Goal: Transaction & Acquisition: Purchase product/service

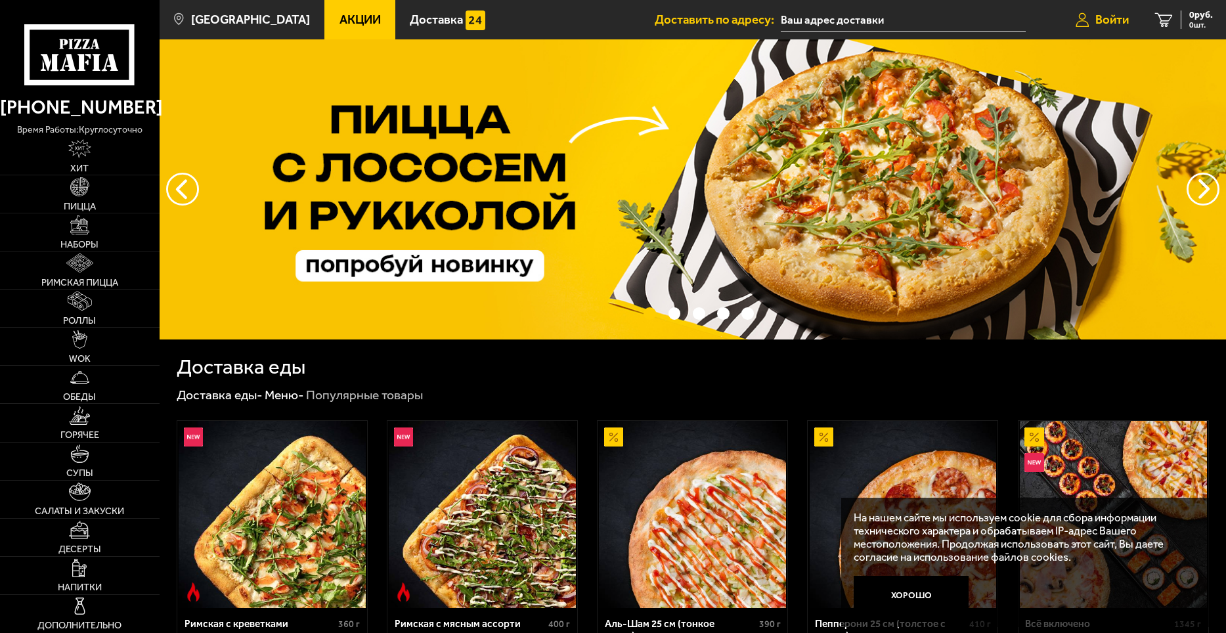
click at [1104, 22] on span "Войти" at bounding box center [1111, 20] width 33 height 12
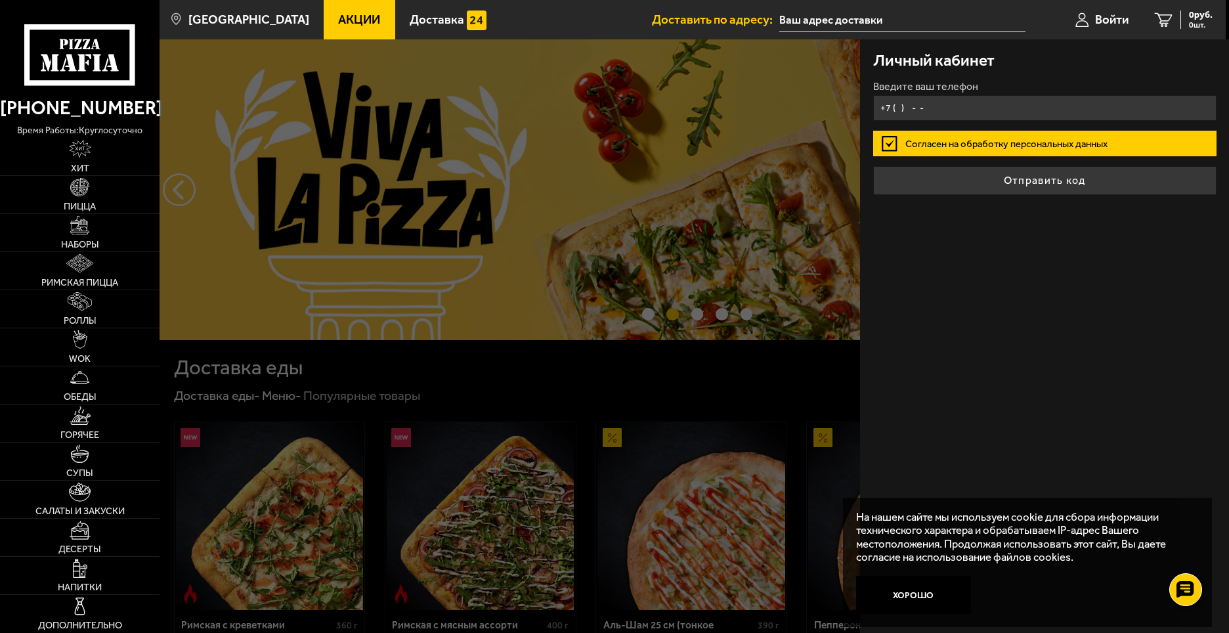
type input "+7 ( ) - -"
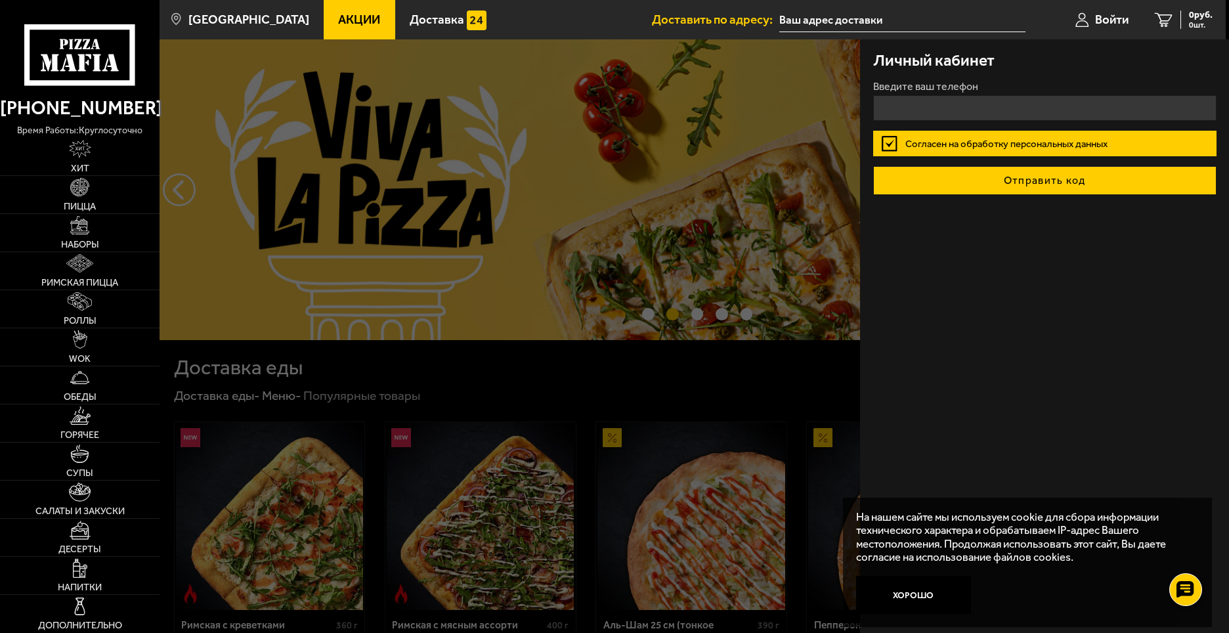
click at [1023, 173] on form "Введите ваш телефон Согласен на обработку персональных данных Отправить код" at bounding box center [1044, 138] width 343 height 114
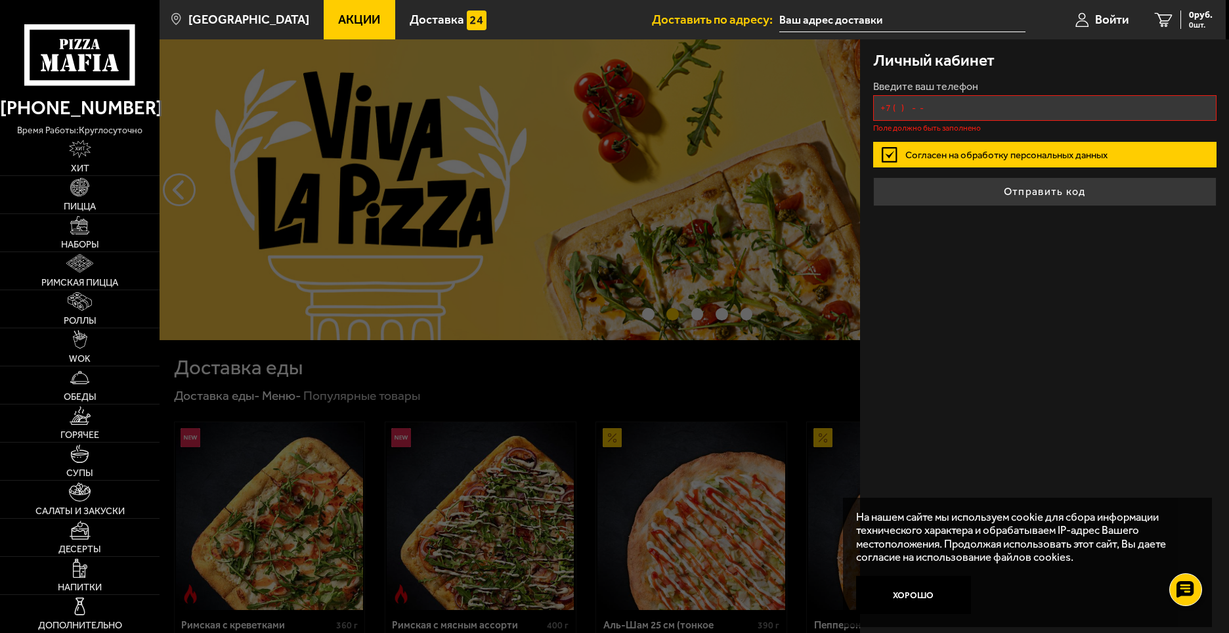
click at [1009, 104] on input "+7 ( ) - -" at bounding box center [1044, 108] width 343 height 26
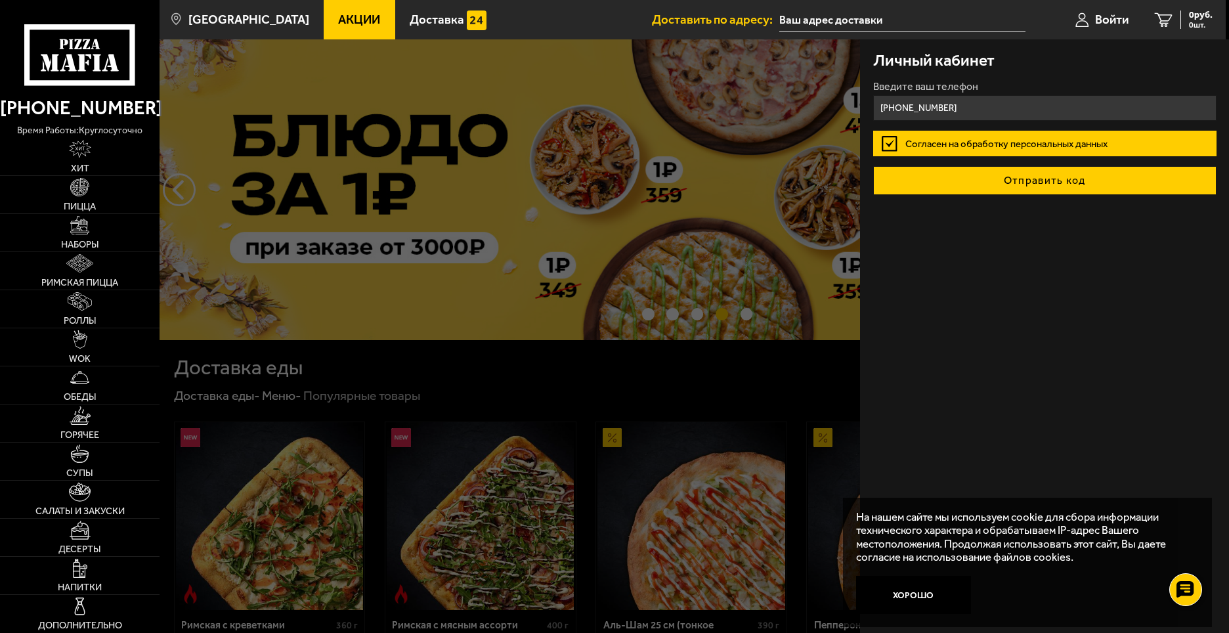
type input "[PHONE_NUMBER]"
click at [1049, 183] on button "Отправить код" at bounding box center [1044, 180] width 343 height 29
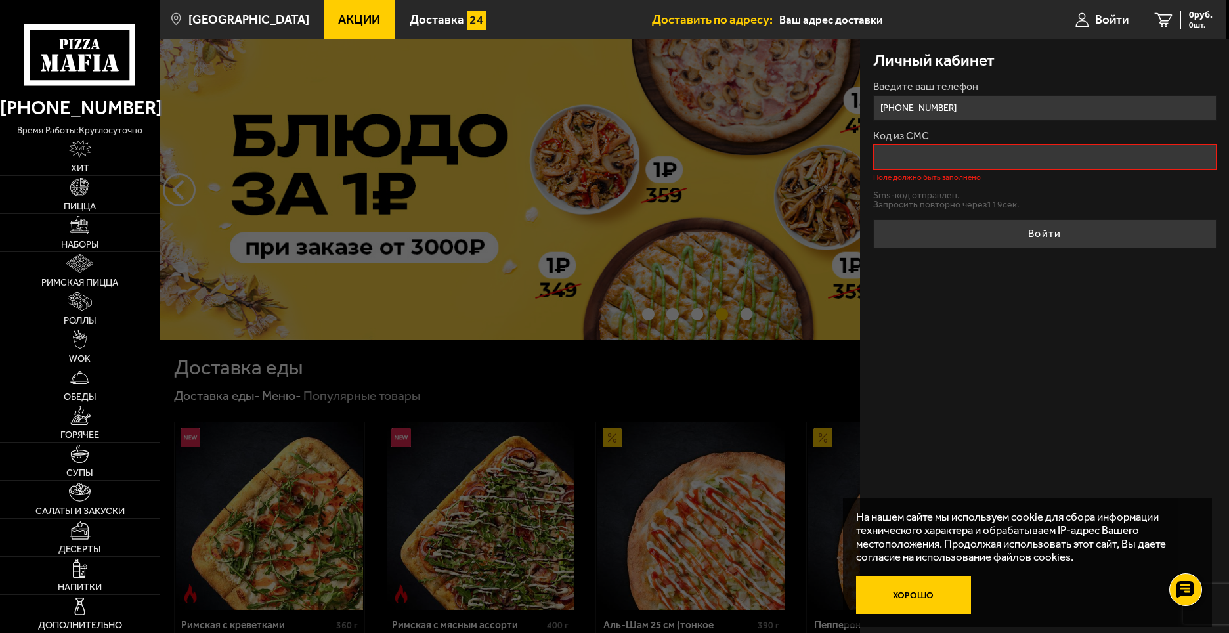
click at [927, 592] on button "Хорошо" at bounding box center [914, 595] width 116 height 39
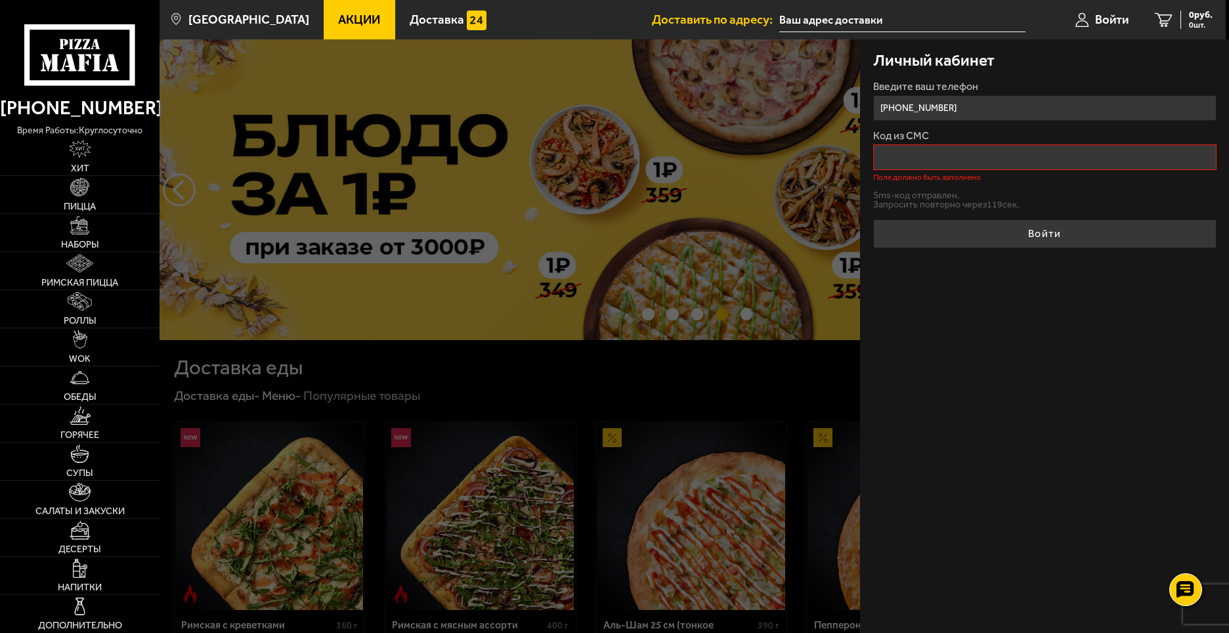
click at [948, 164] on input "Код из СМС" at bounding box center [1044, 157] width 343 height 26
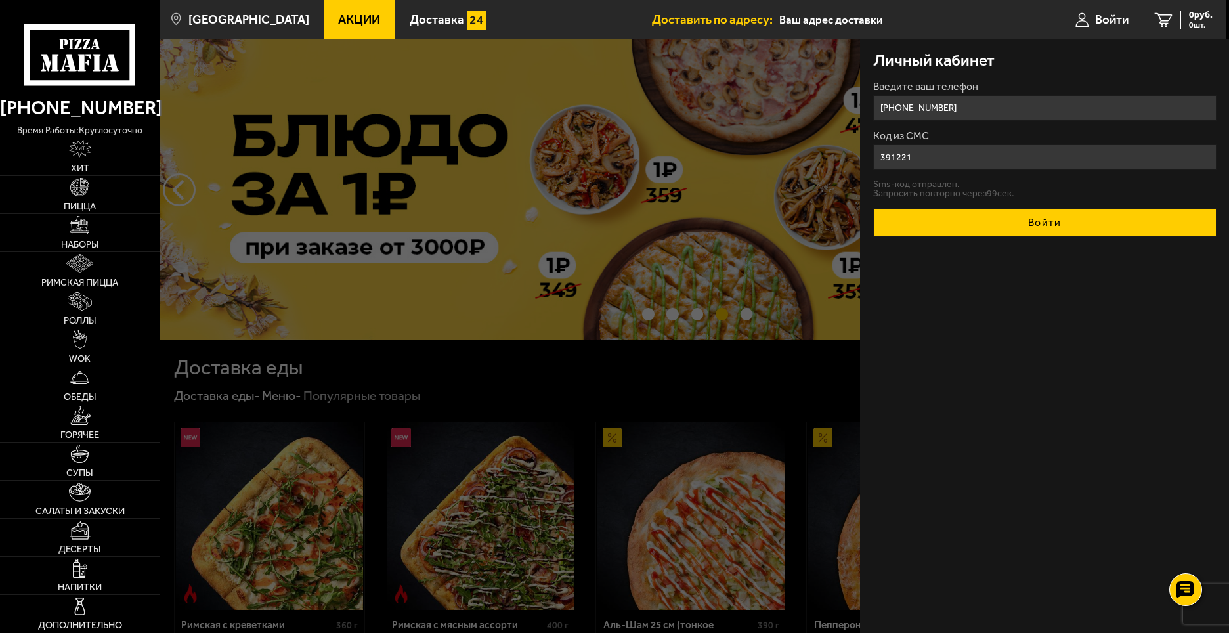
type input "391221"
click at [1006, 219] on button "Войти" at bounding box center [1044, 222] width 343 height 29
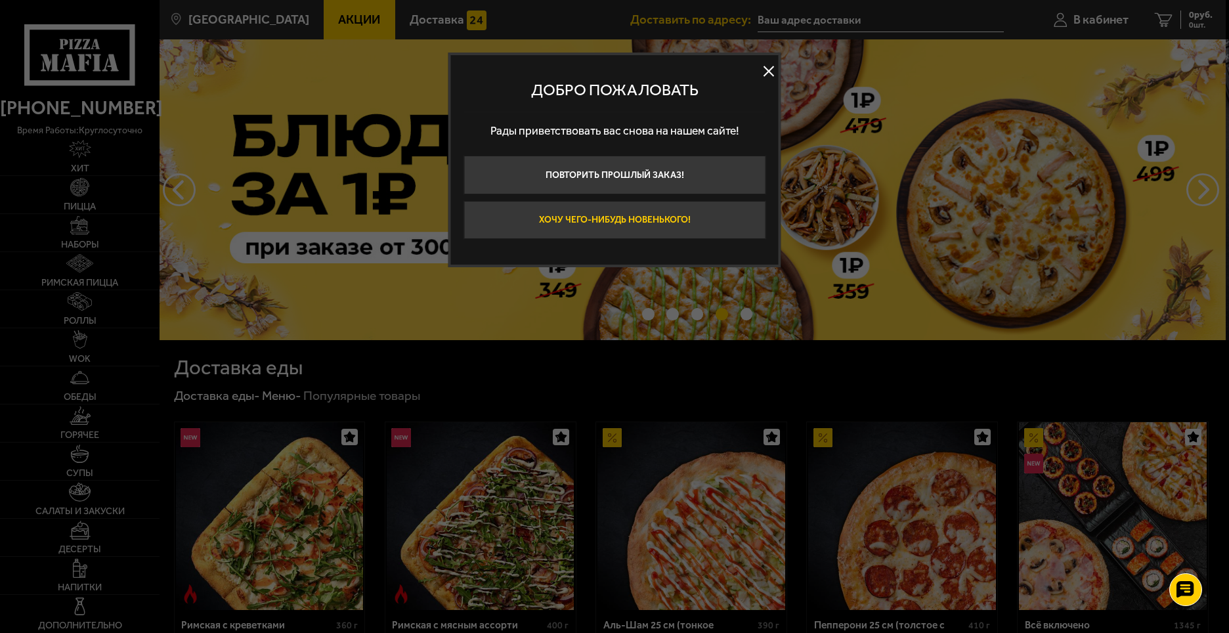
click at [670, 229] on button "Хочу чего-нибудь новенького!" at bounding box center [615, 220] width 302 height 39
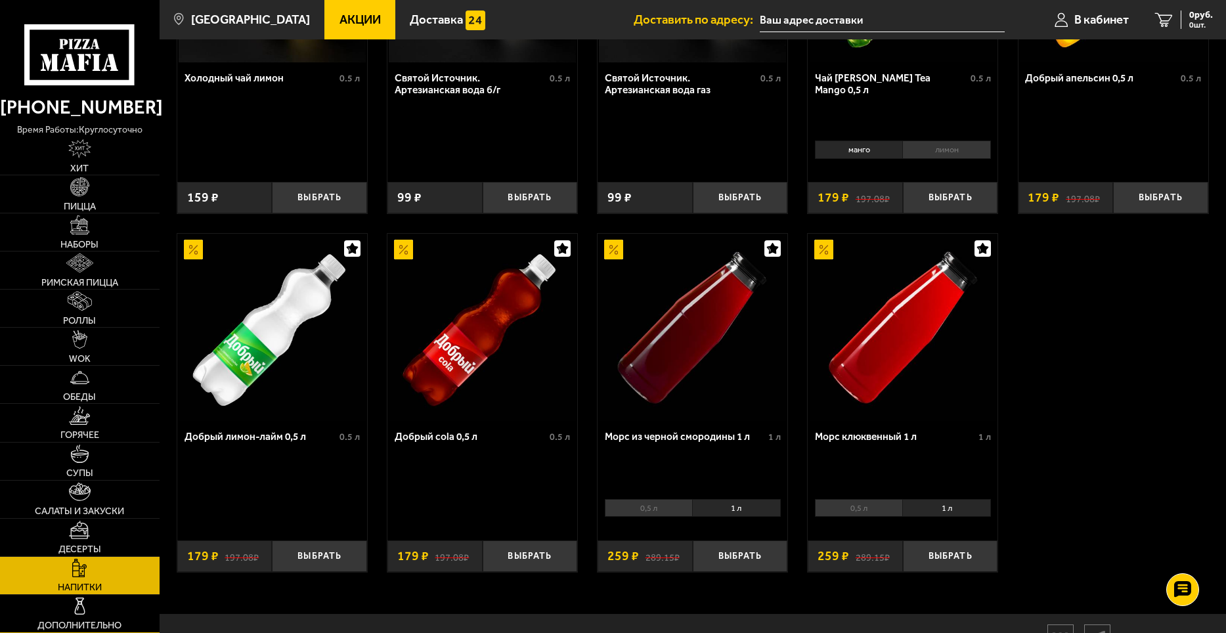
scroll to position [591, 0]
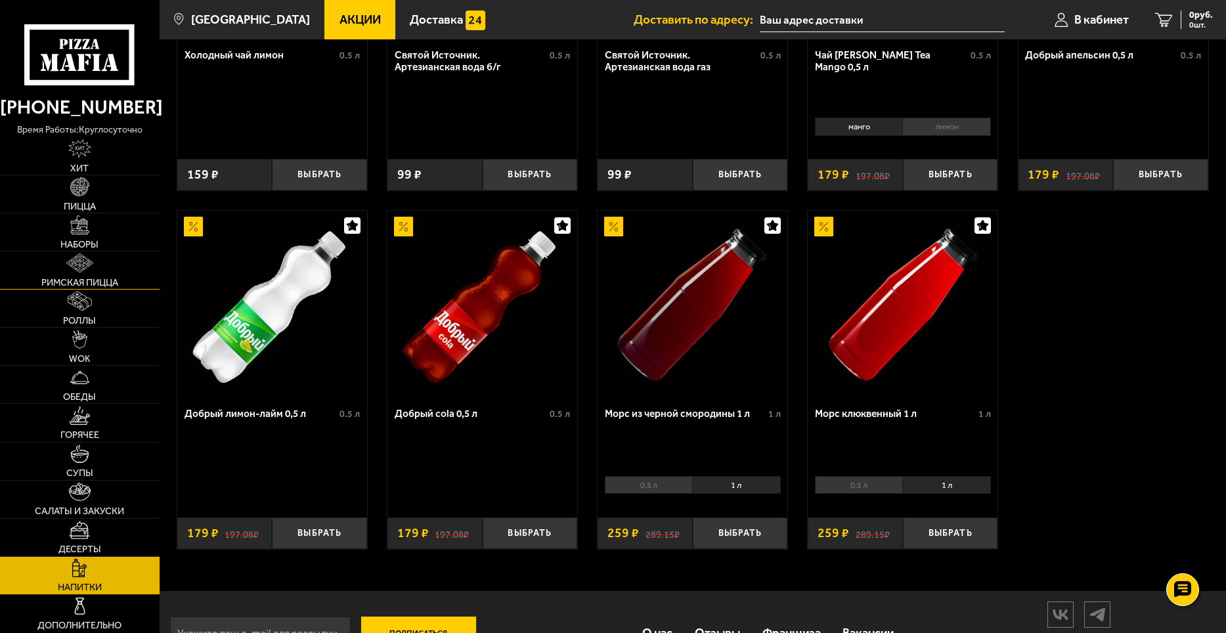
click at [106, 263] on link "Римская пицца" at bounding box center [80, 269] width 160 height 37
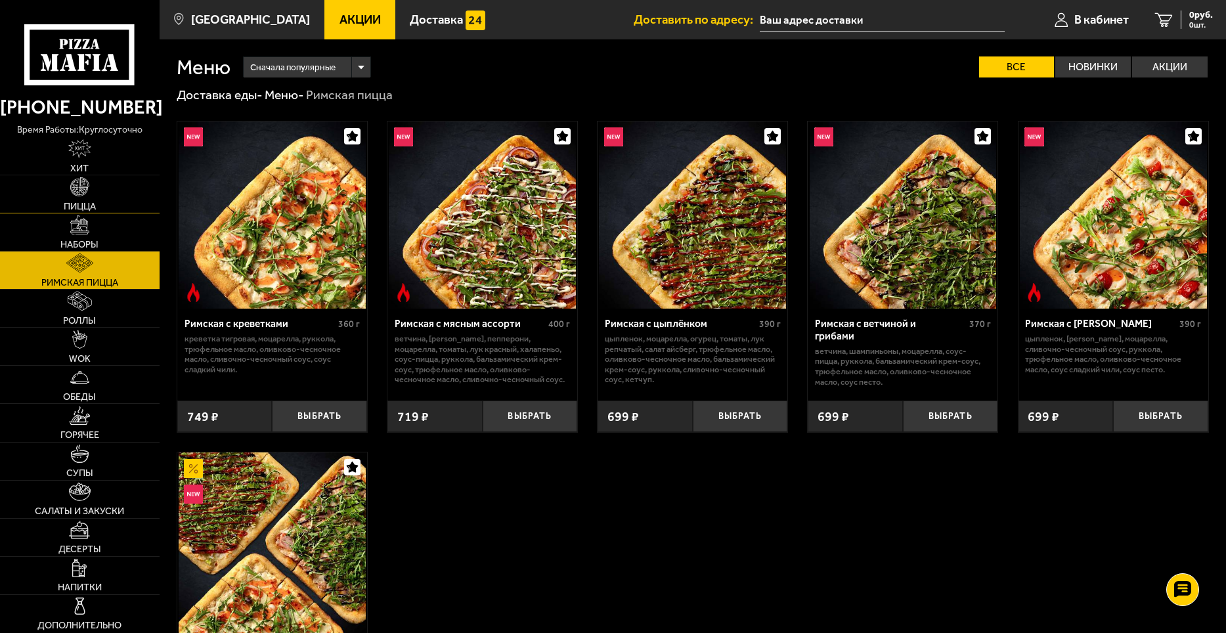
click at [129, 183] on link "Пицца" at bounding box center [80, 193] width 160 height 37
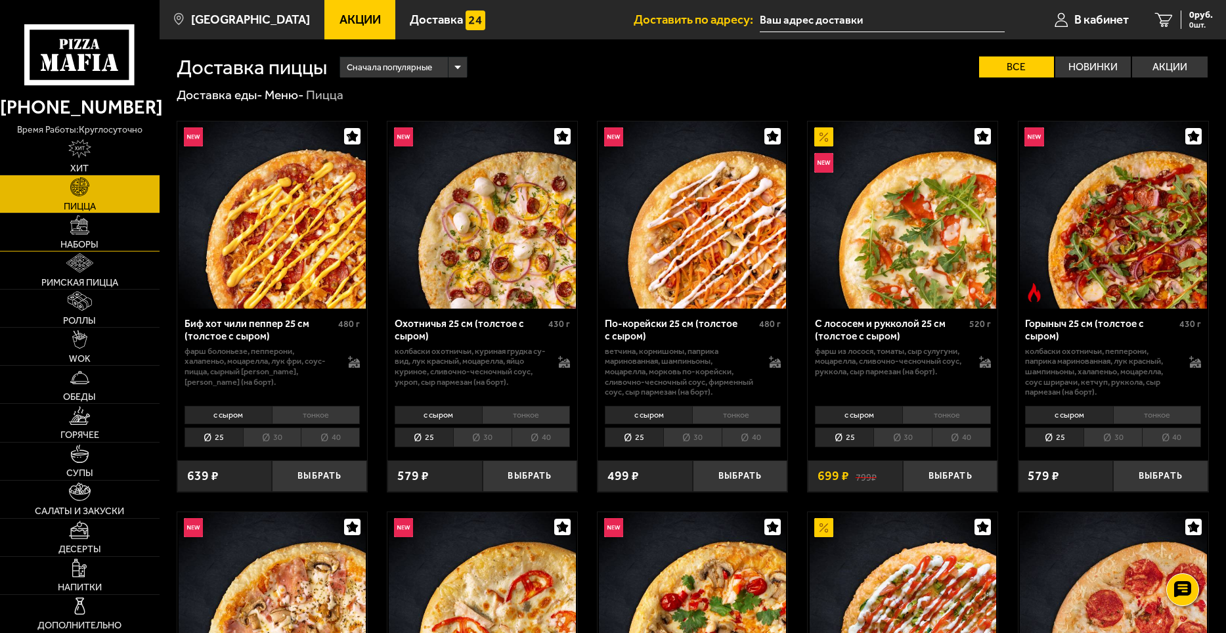
click at [101, 239] on link "Наборы" at bounding box center [80, 231] width 160 height 37
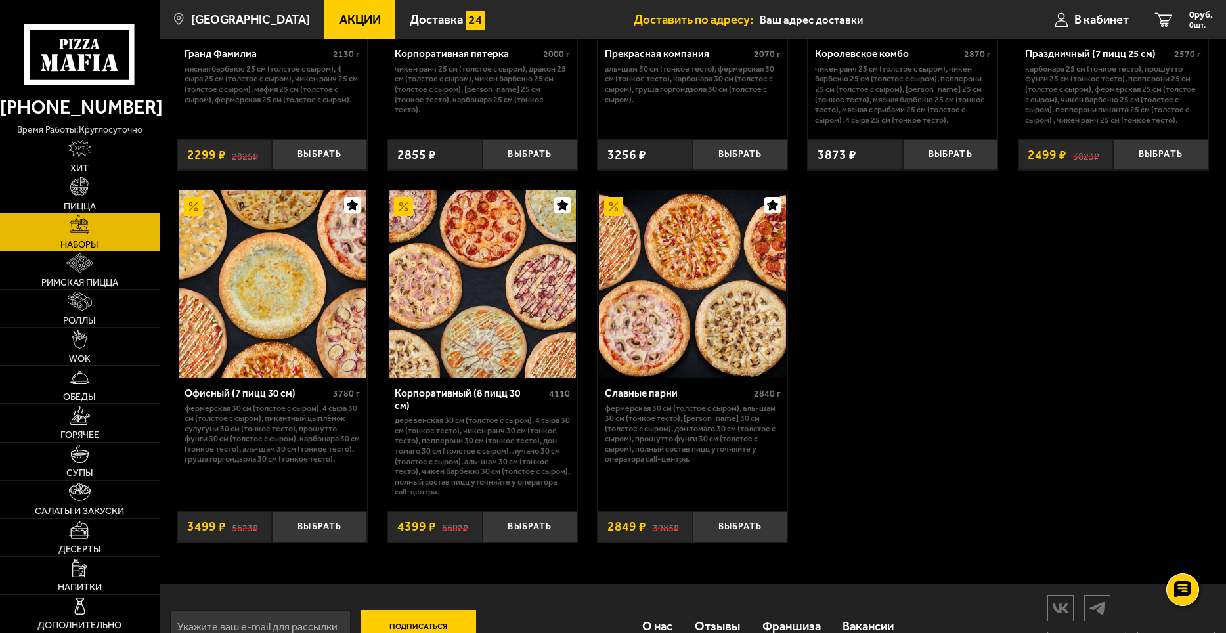
scroll to position [1946, 0]
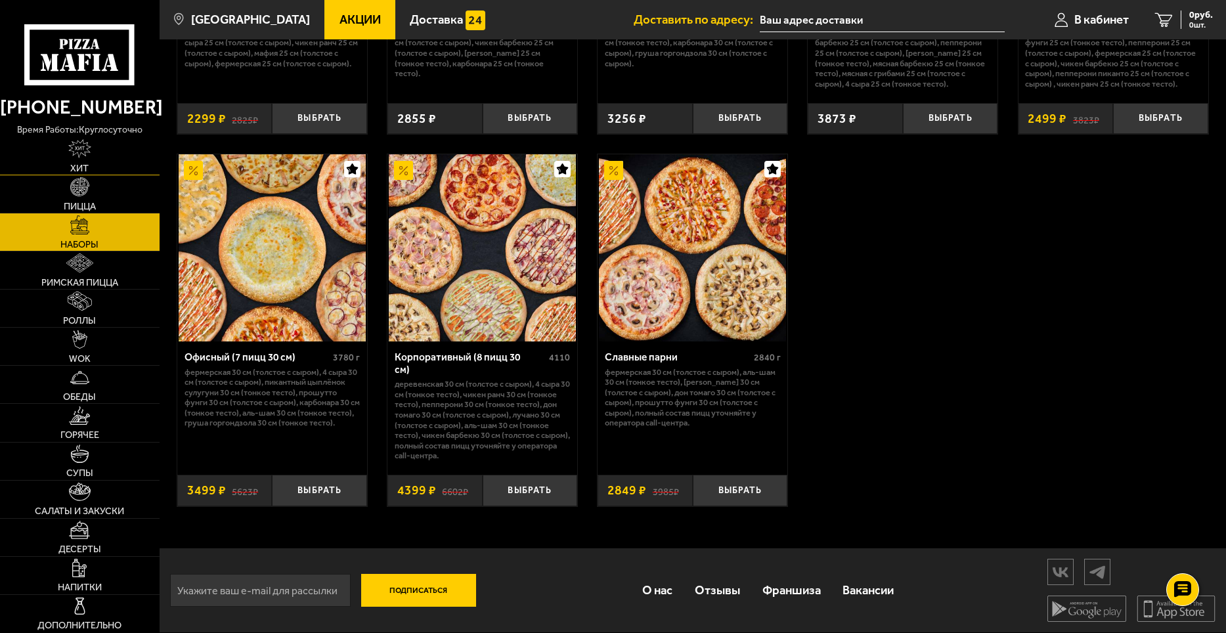
click at [118, 146] on link "Хит" at bounding box center [80, 155] width 160 height 37
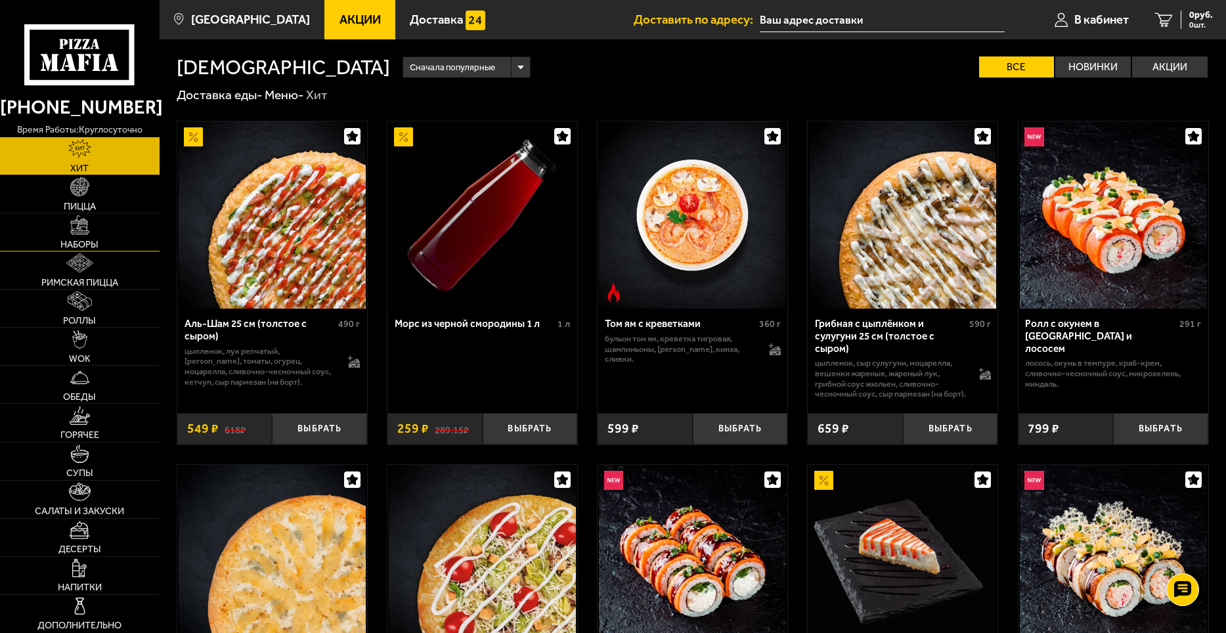
click at [105, 225] on link "Наборы" at bounding box center [80, 231] width 160 height 37
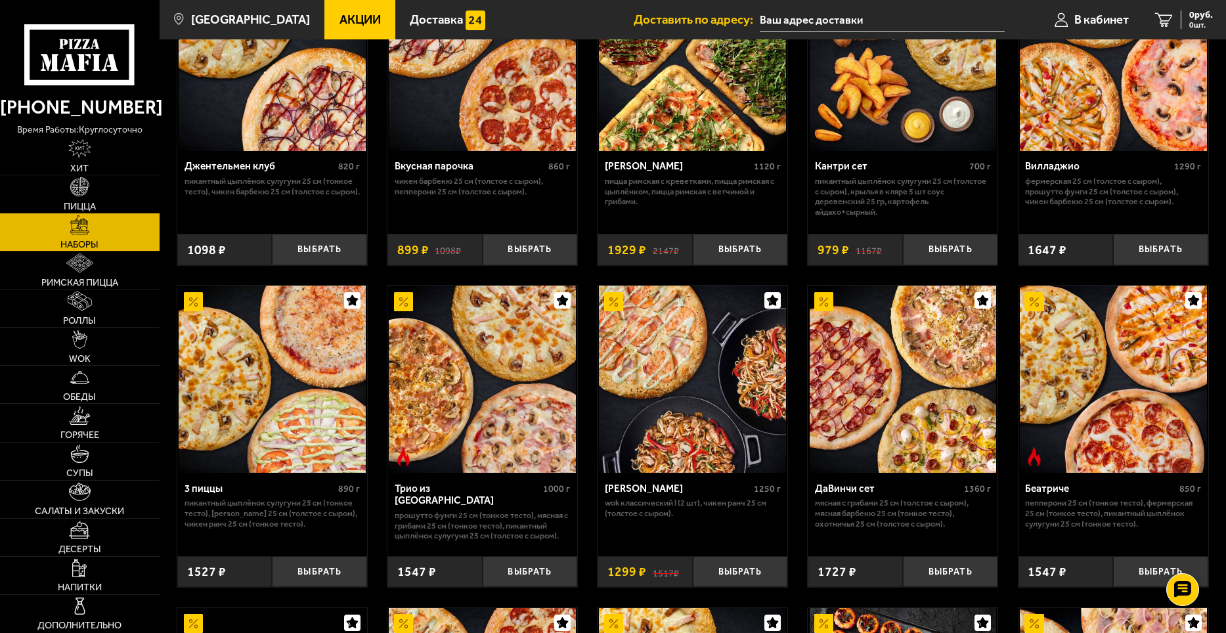
scroll to position [197, 0]
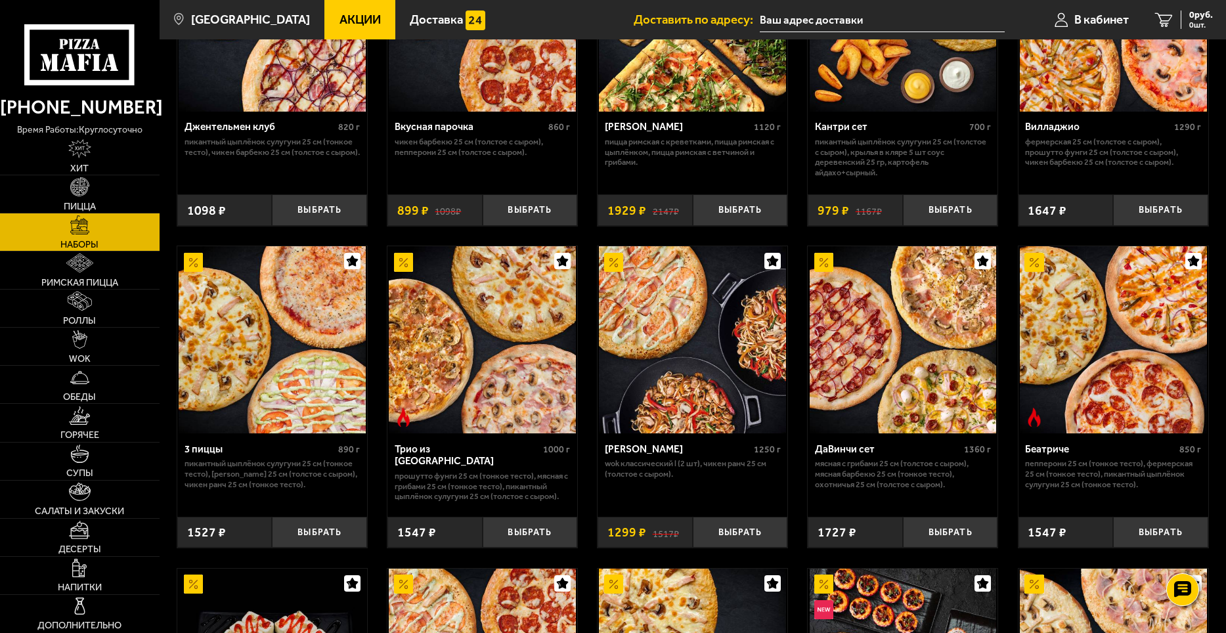
click at [198, 267] on img at bounding box center [193, 262] width 19 height 19
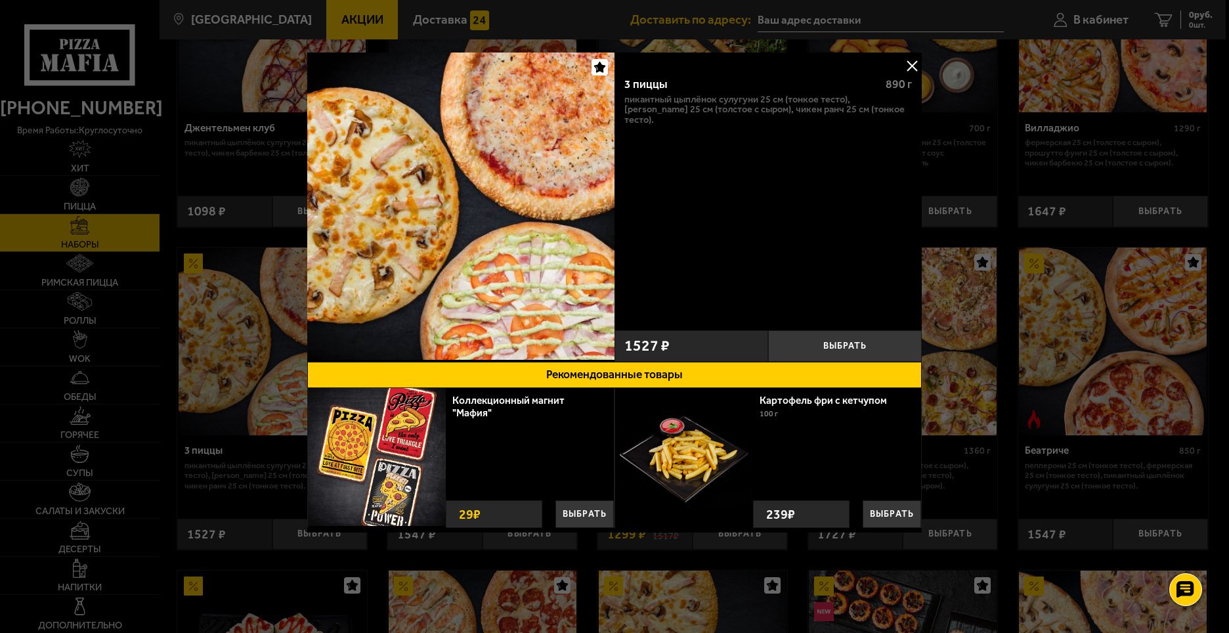
click at [910, 49] on div at bounding box center [614, 316] width 1229 height 633
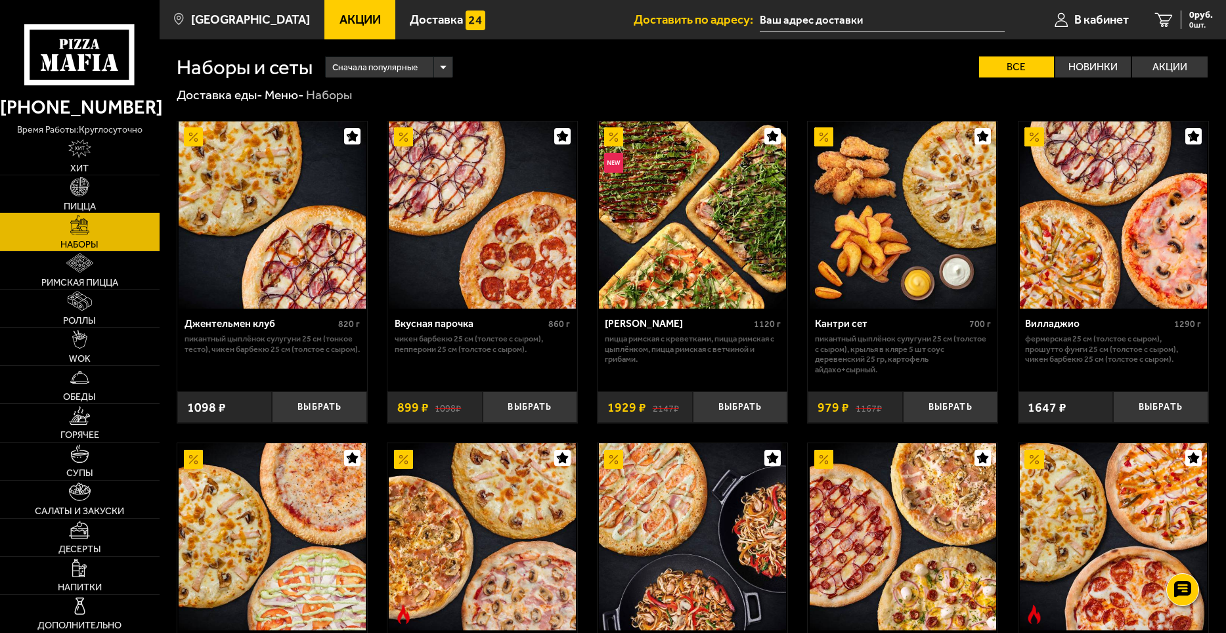
click at [113, 195] on link "Пицца" at bounding box center [80, 193] width 160 height 37
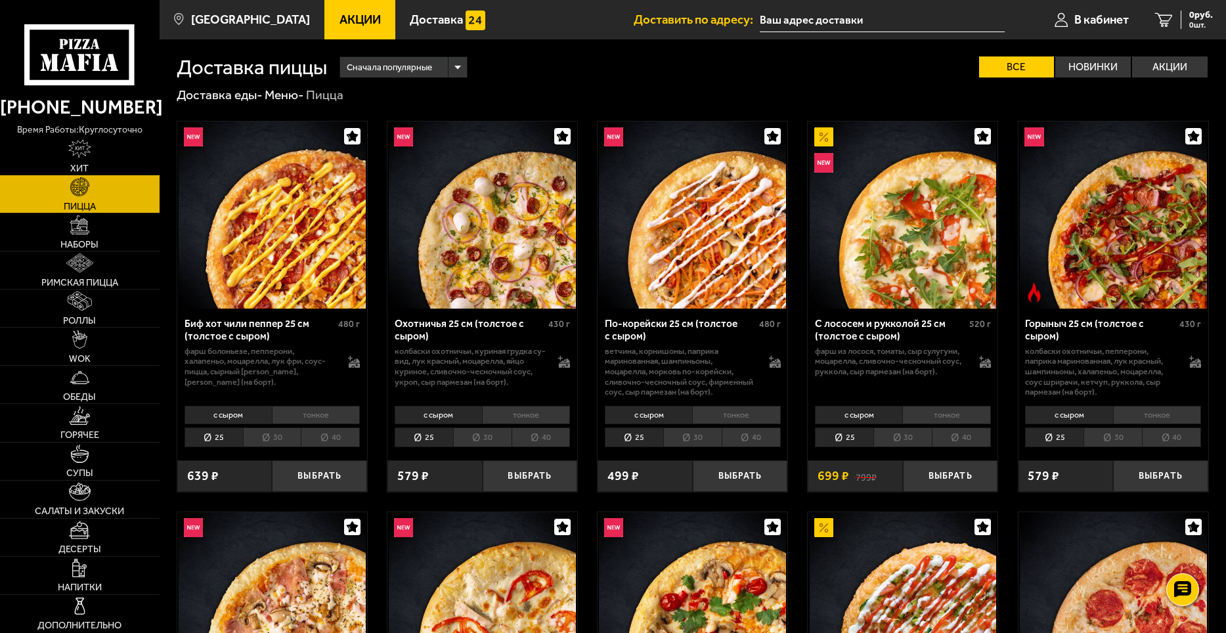
click at [282, 433] on li "30" at bounding box center [272, 437] width 58 height 20
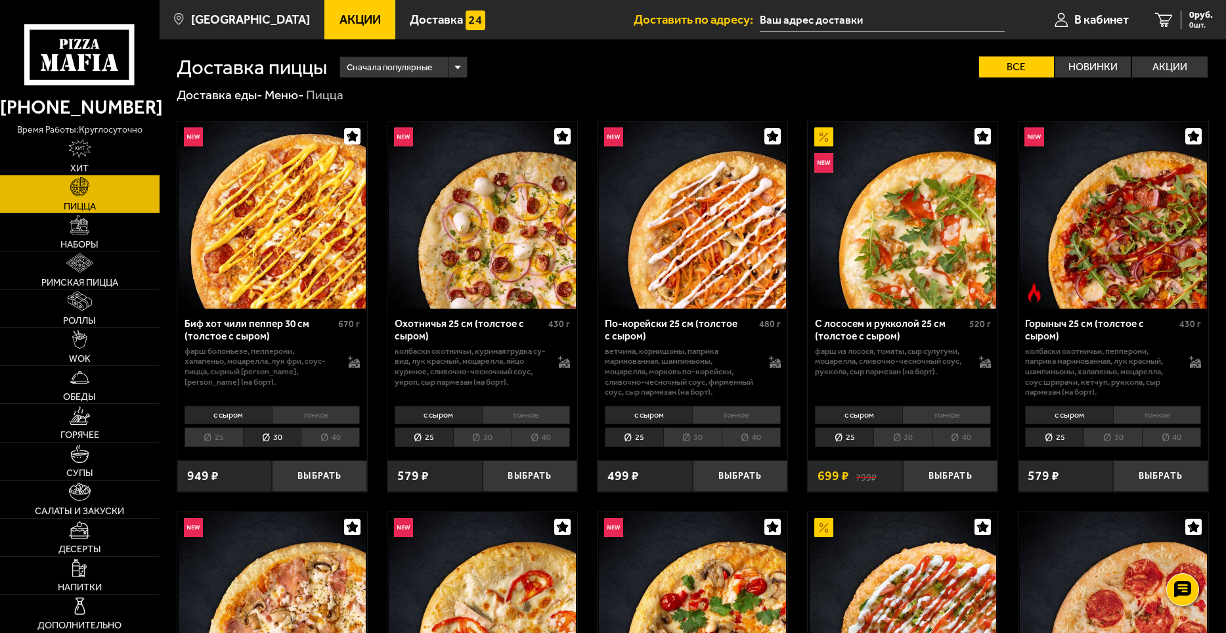
click at [330, 435] on li "40" at bounding box center [330, 437] width 59 height 20
click at [275, 441] on li "30" at bounding box center [272, 437] width 58 height 20
click at [223, 443] on li "25" at bounding box center [213, 437] width 58 height 20
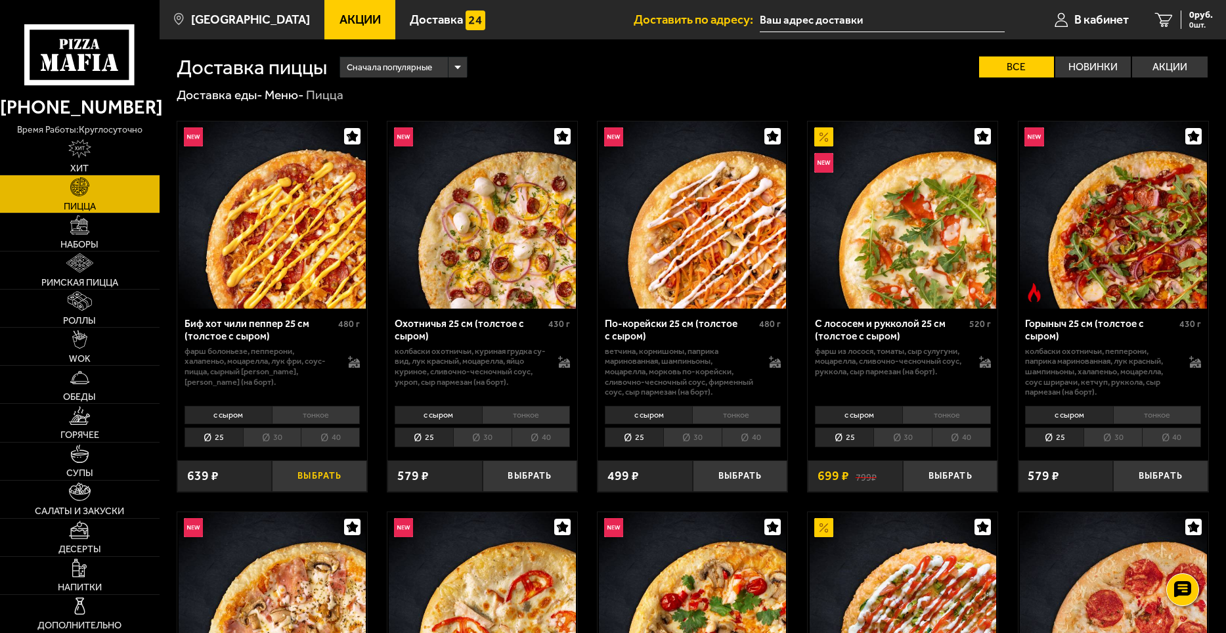
click at [324, 492] on button "Выбрать" at bounding box center [319, 476] width 95 height 32
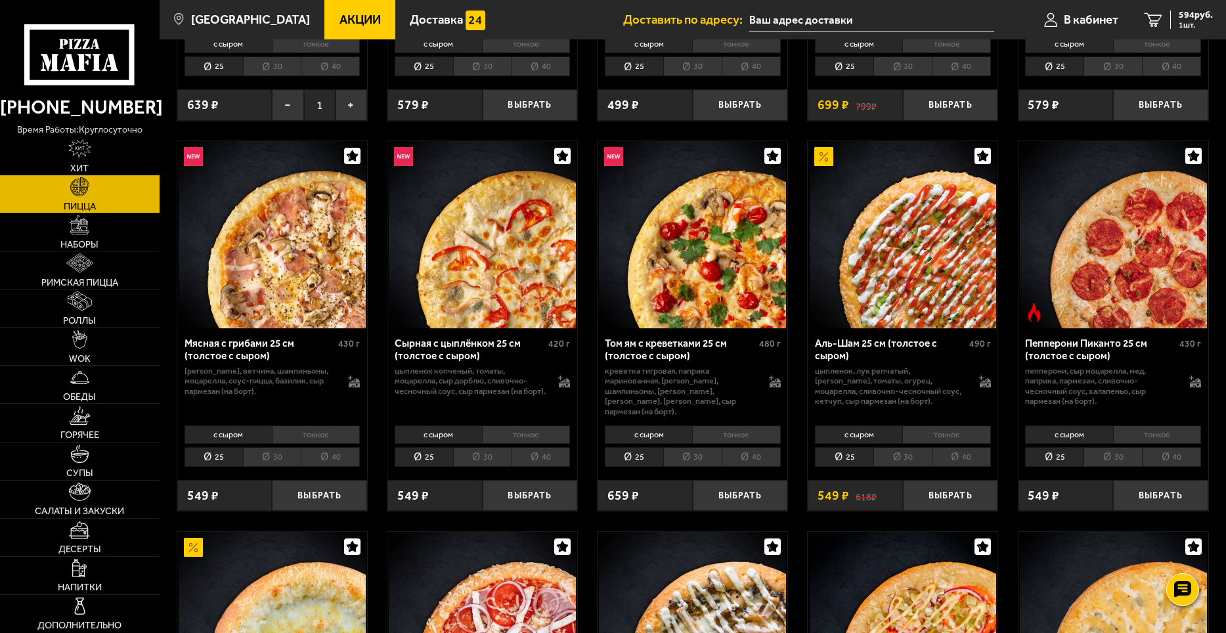
scroll to position [394, 0]
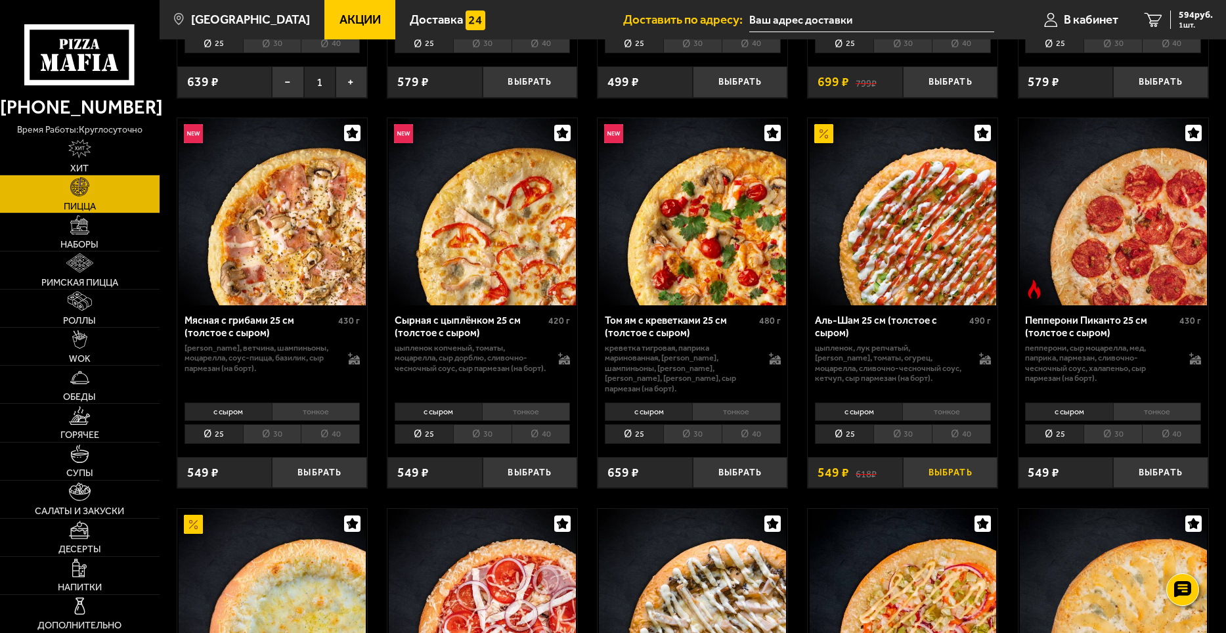
click at [951, 463] on button "Выбрать" at bounding box center [950, 473] width 95 height 32
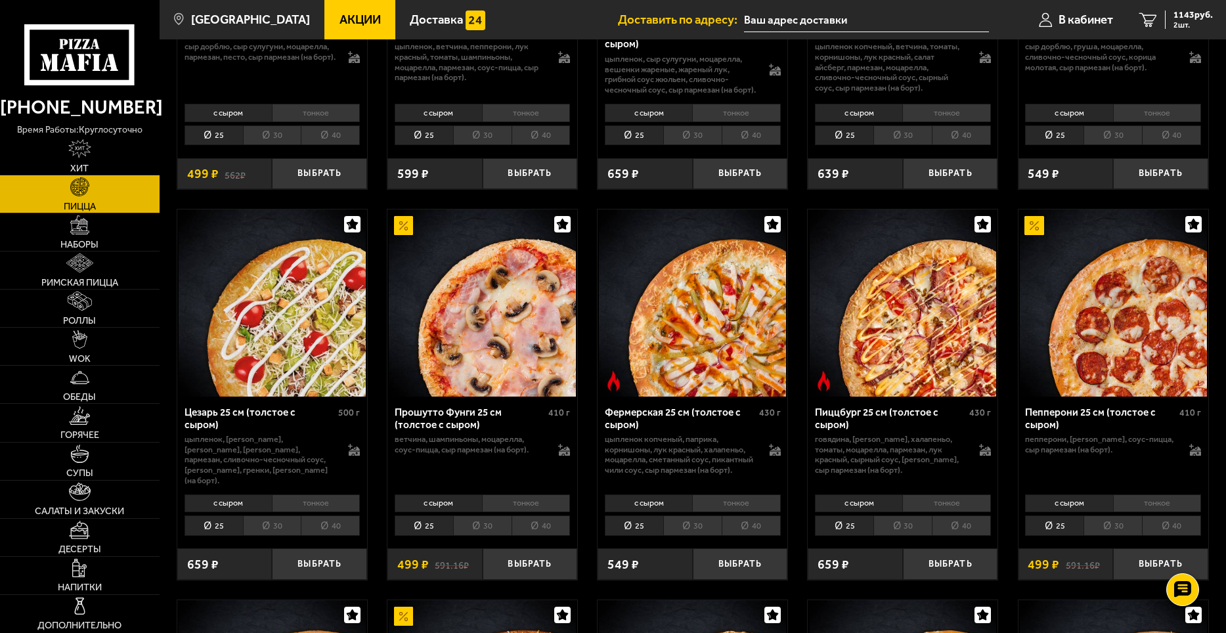
scroll to position [1116, 0]
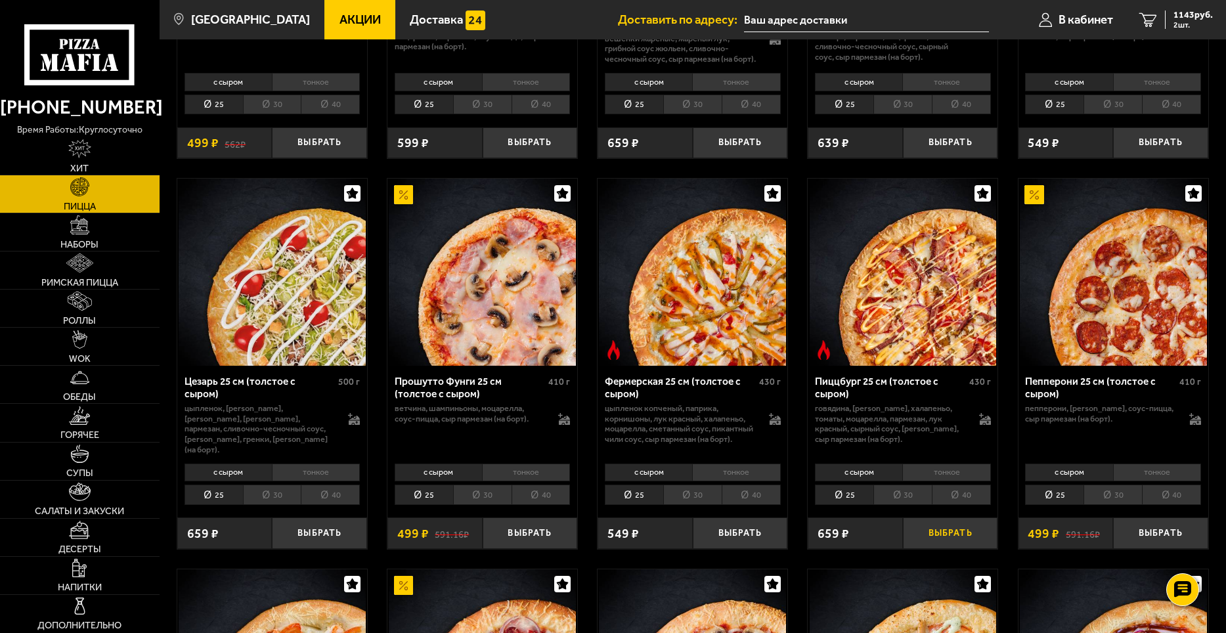
click at [953, 542] on button "Выбрать" at bounding box center [950, 533] width 95 height 32
click at [1187, 18] on span "1365 руб." at bounding box center [1192, 15] width 39 height 9
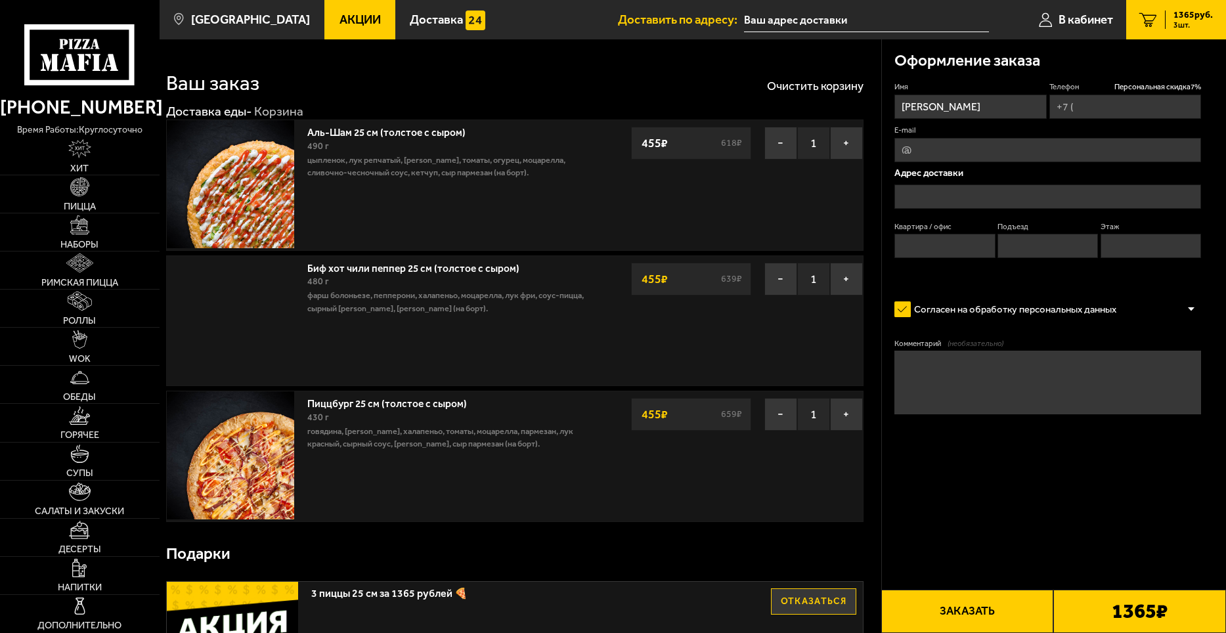
type input "[PHONE_NUMBER]"
type input "[STREET_ADDRESS]"
type input "302"
type input "4"
type input "13"
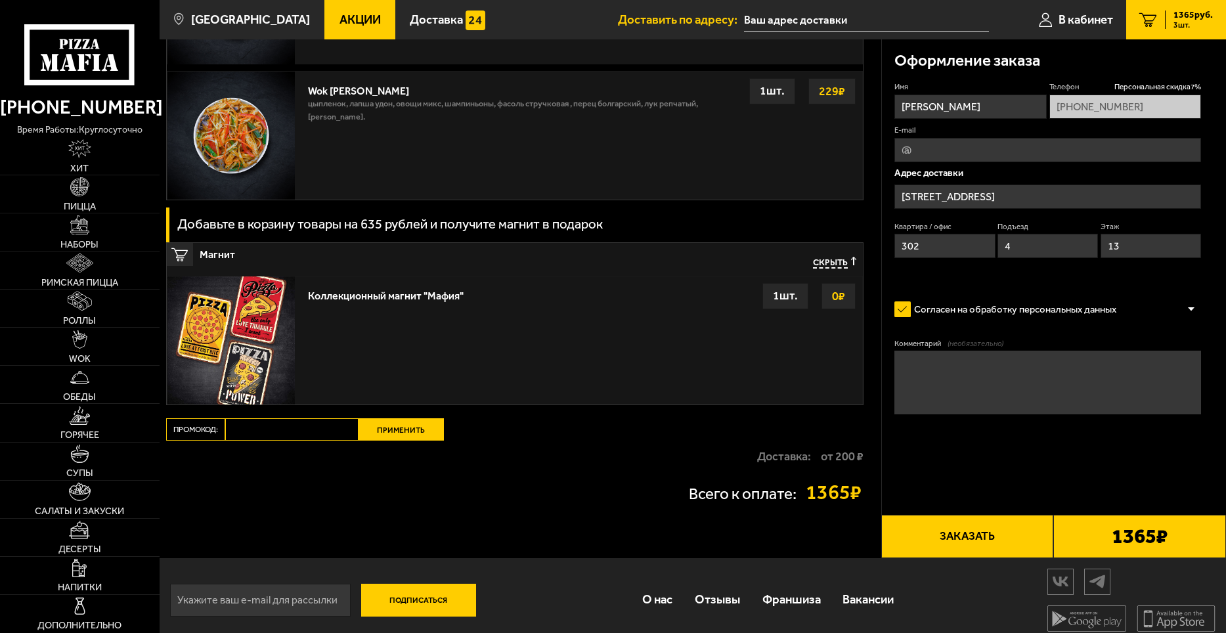
scroll to position [1406, 0]
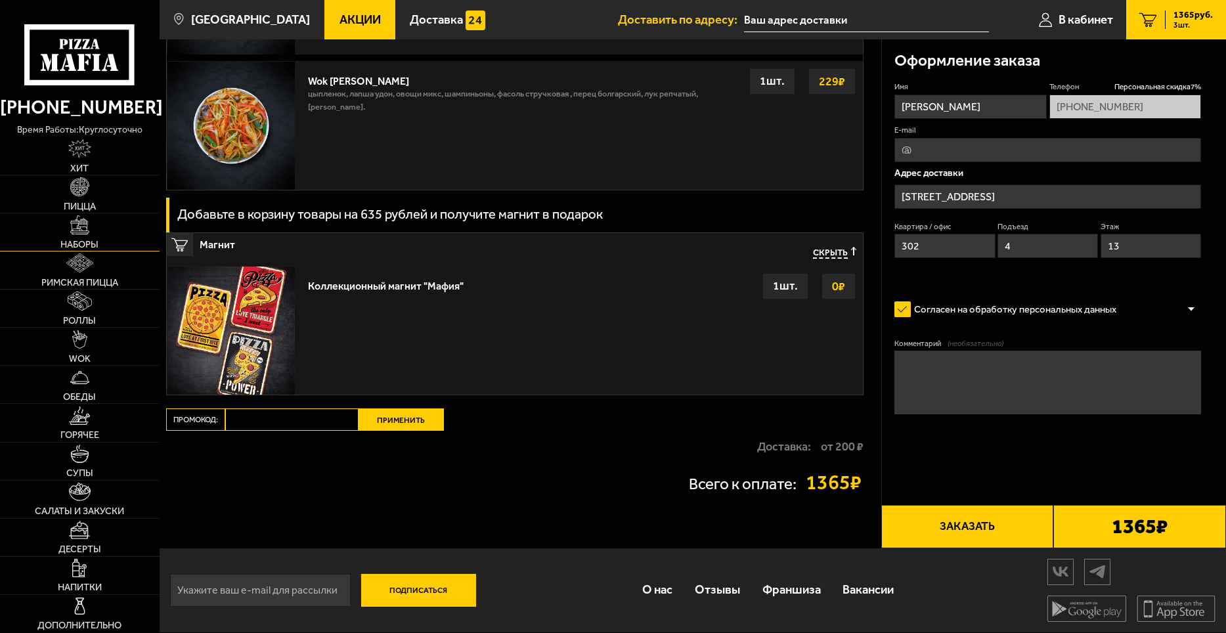
click at [87, 222] on img at bounding box center [79, 224] width 19 height 19
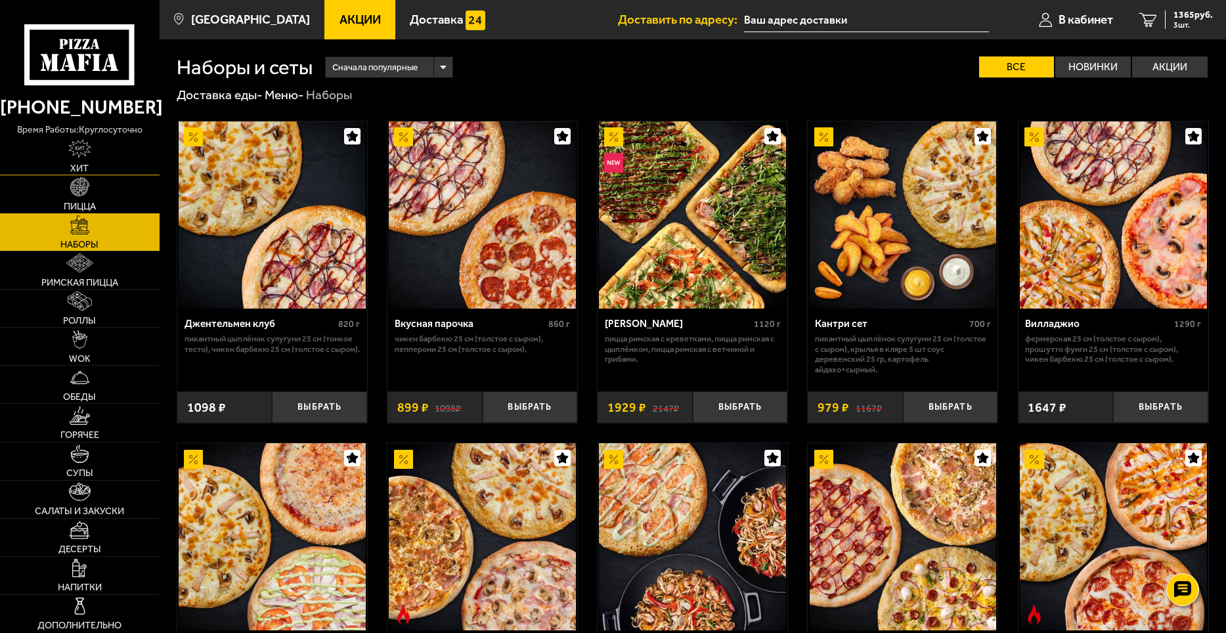
click at [100, 175] on link "Хит" at bounding box center [80, 155] width 160 height 37
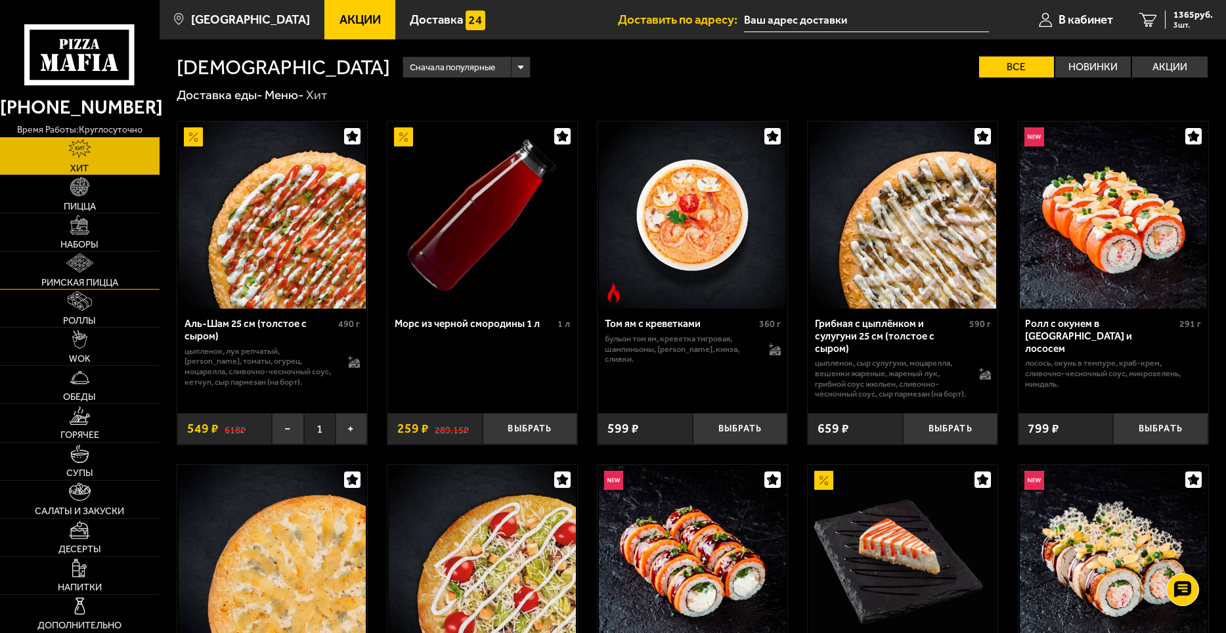
drag, startPoint x: 95, startPoint y: 202, endPoint x: 94, endPoint y: 272, distance: 70.9
click at [95, 203] on span "Пицца" at bounding box center [80, 206] width 32 height 9
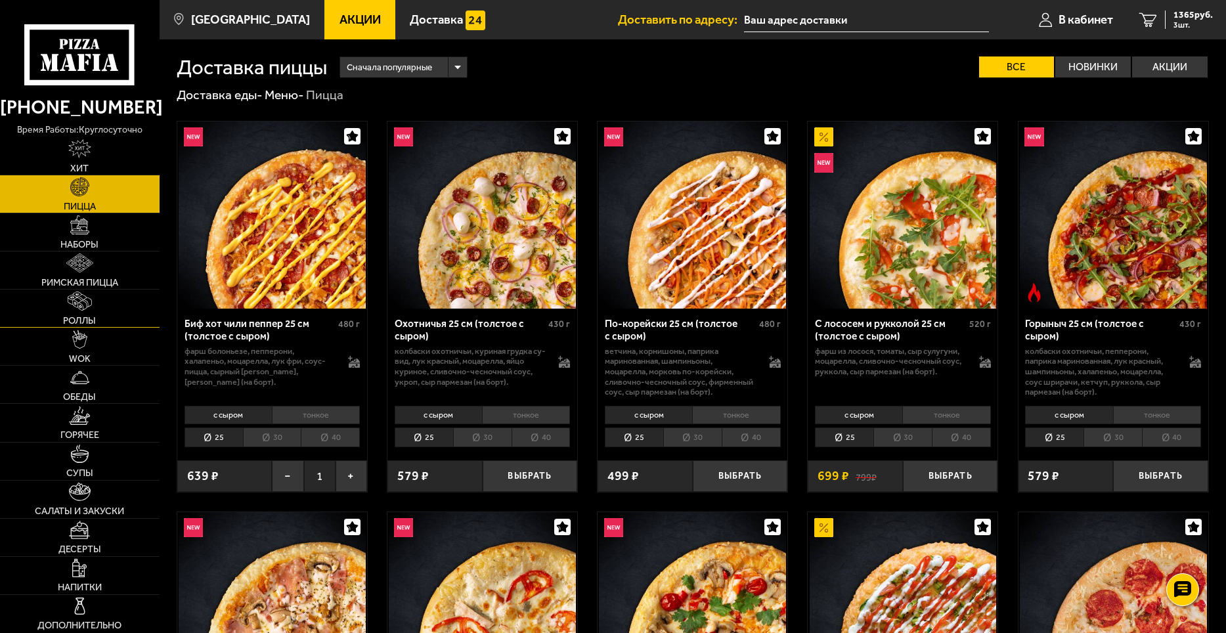
click at [84, 310] on img at bounding box center [80, 301] width 24 height 19
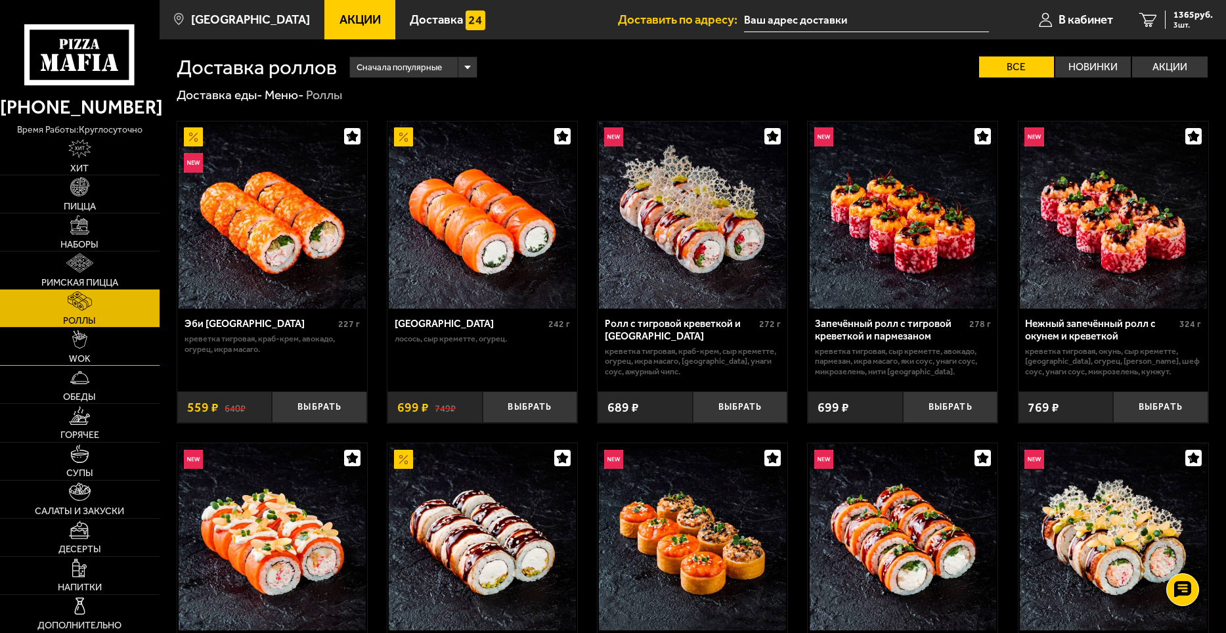
click at [92, 347] on link "WOK" at bounding box center [80, 346] width 160 height 37
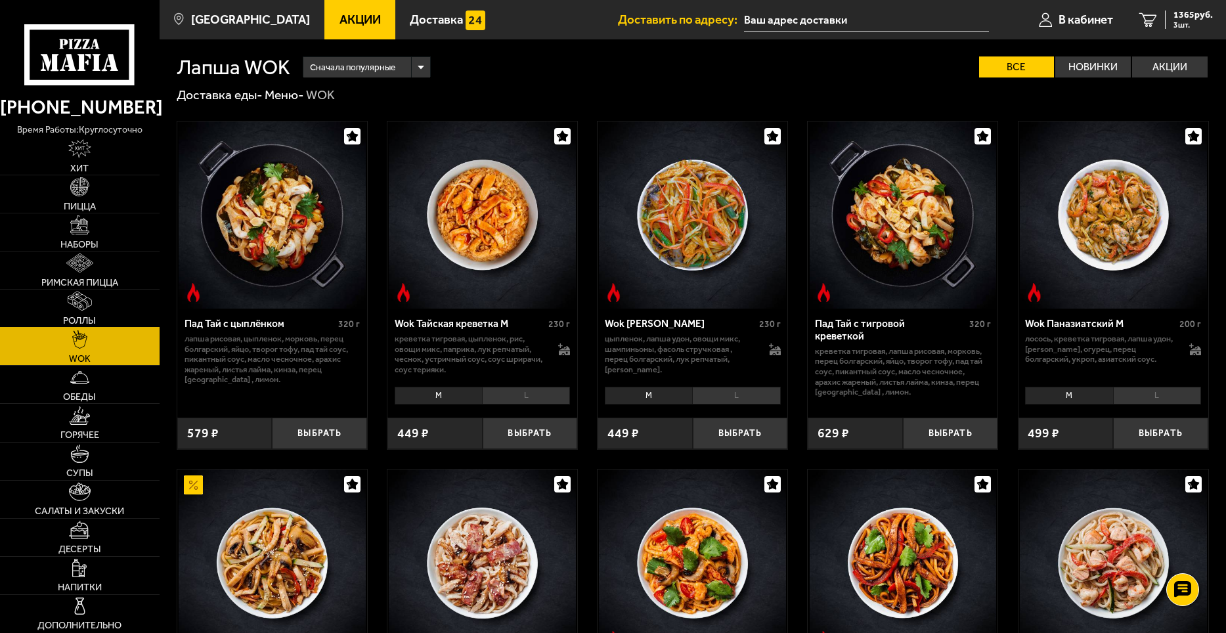
click at [97, 307] on link "Роллы" at bounding box center [80, 308] width 160 height 37
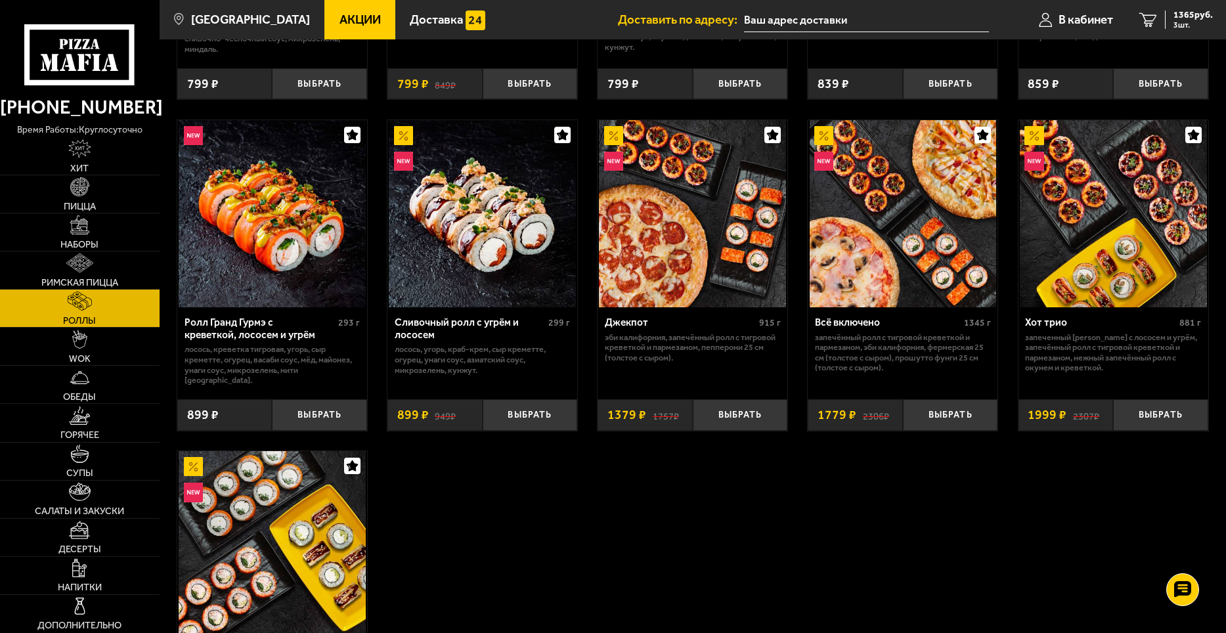
scroll to position [1050, 0]
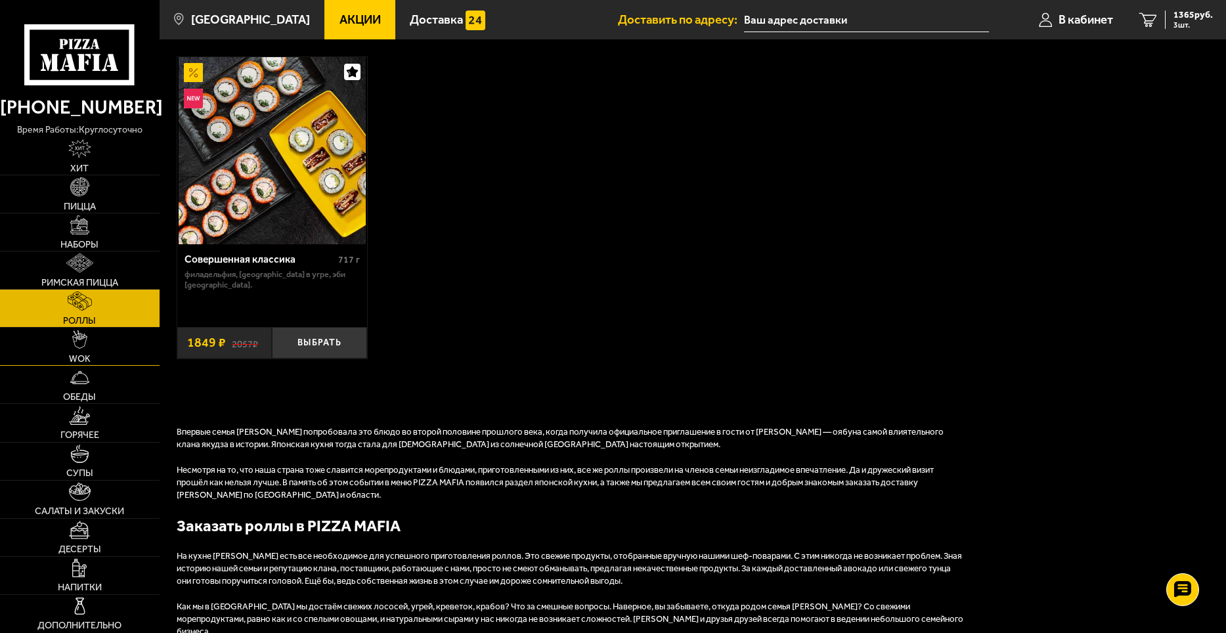
click at [87, 361] on span "WOK" at bounding box center [80, 358] width 22 height 9
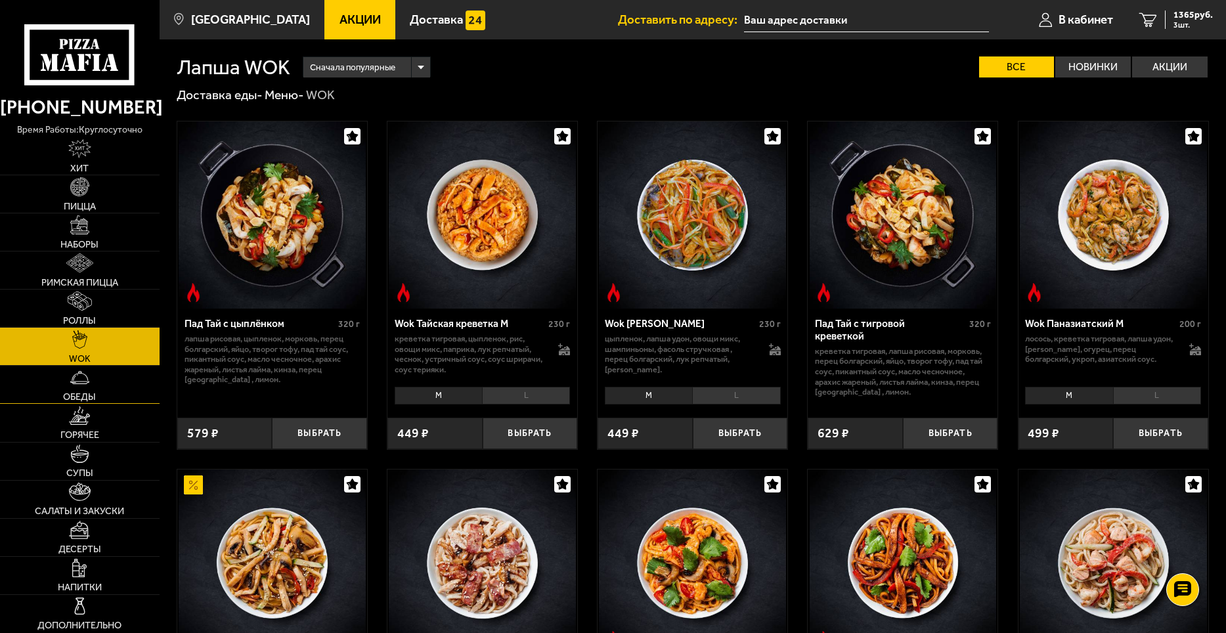
click at [91, 386] on link "Обеды" at bounding box center [80, 384] width 160 height 37
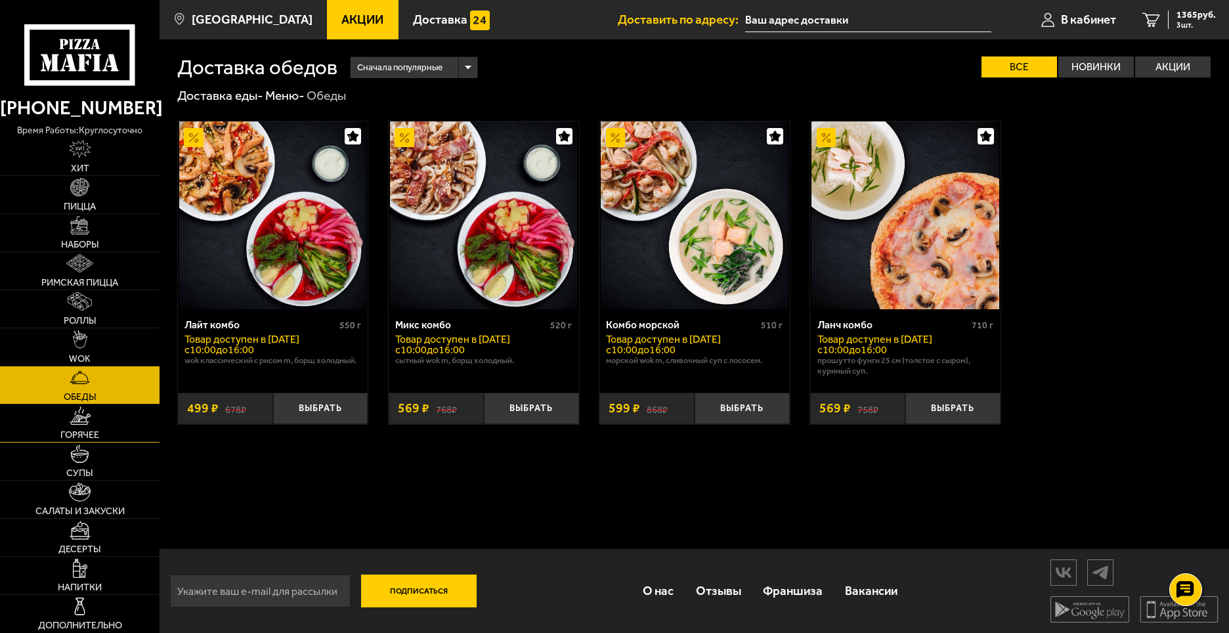
click at [87, 418] on img at bounding box center [80, 415] width 21 height 19
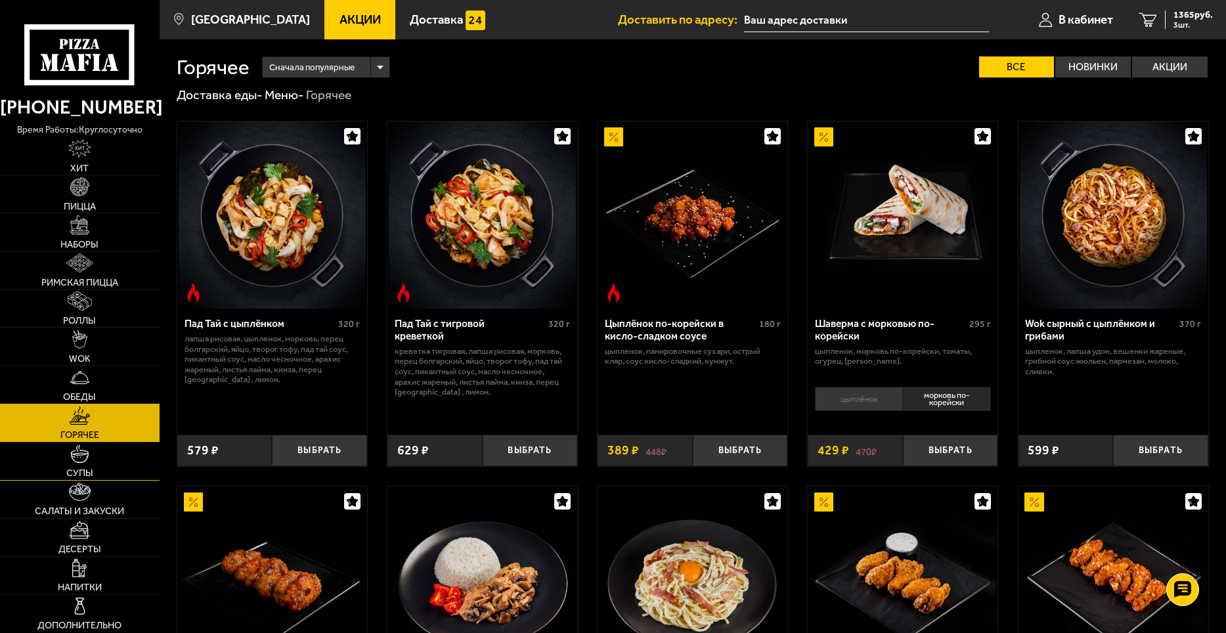
click at [92, 464] on link "Супы" at bounding box center [80, 461] width 160 height 37
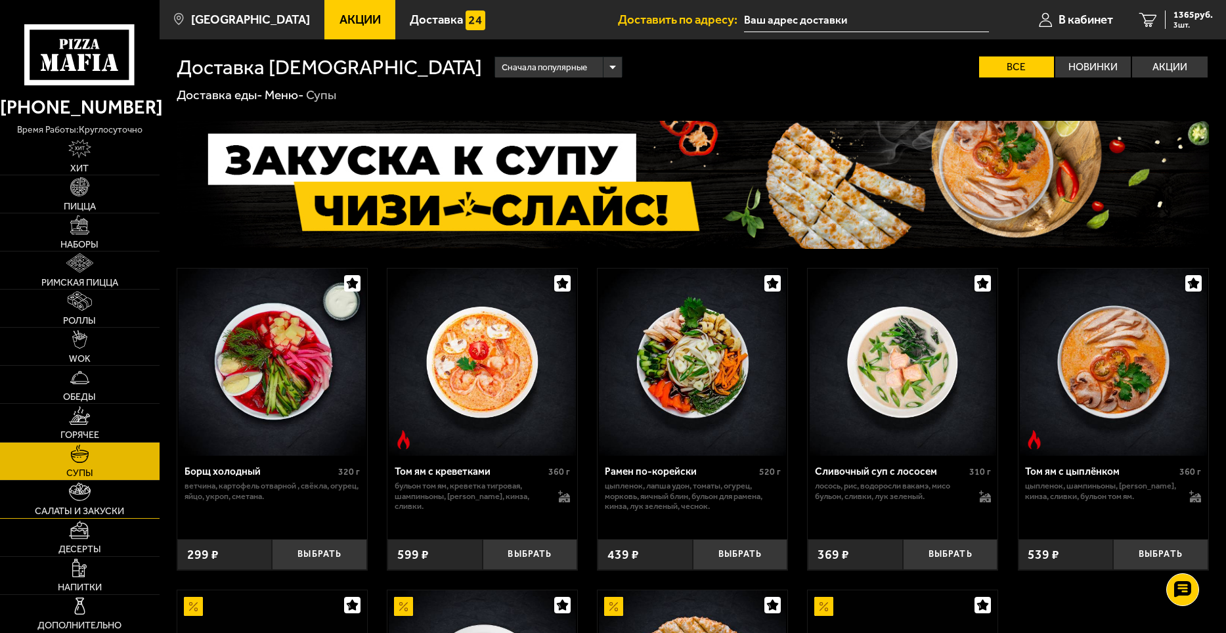
click at [102, 486] on link "Салаты и закуски" at bounding box center [80, 499] width 160 height 37
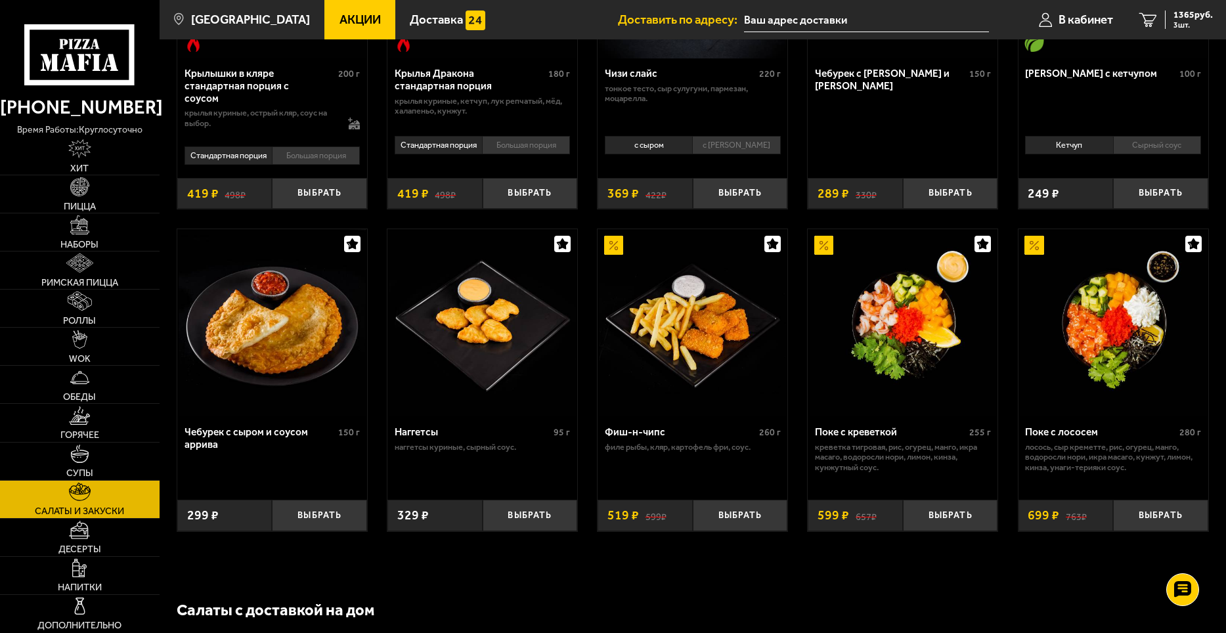
scroll to position [657, 0]
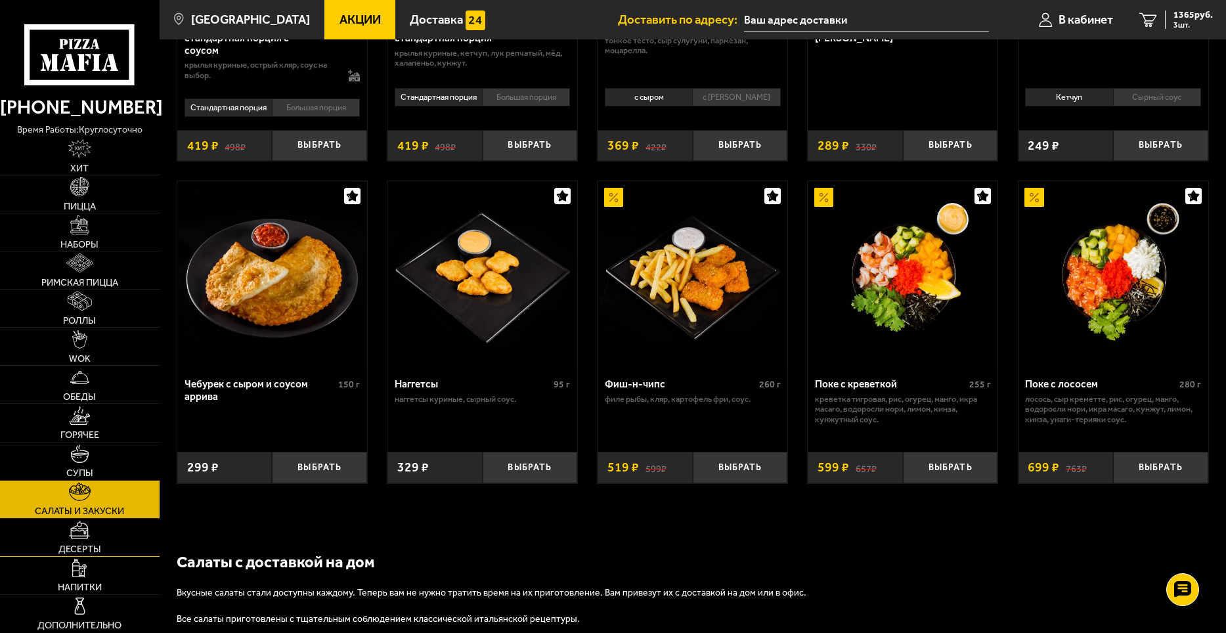
click at [116, 547] on link "Десерты" at bounding box center [80, 537] width 160 height 37
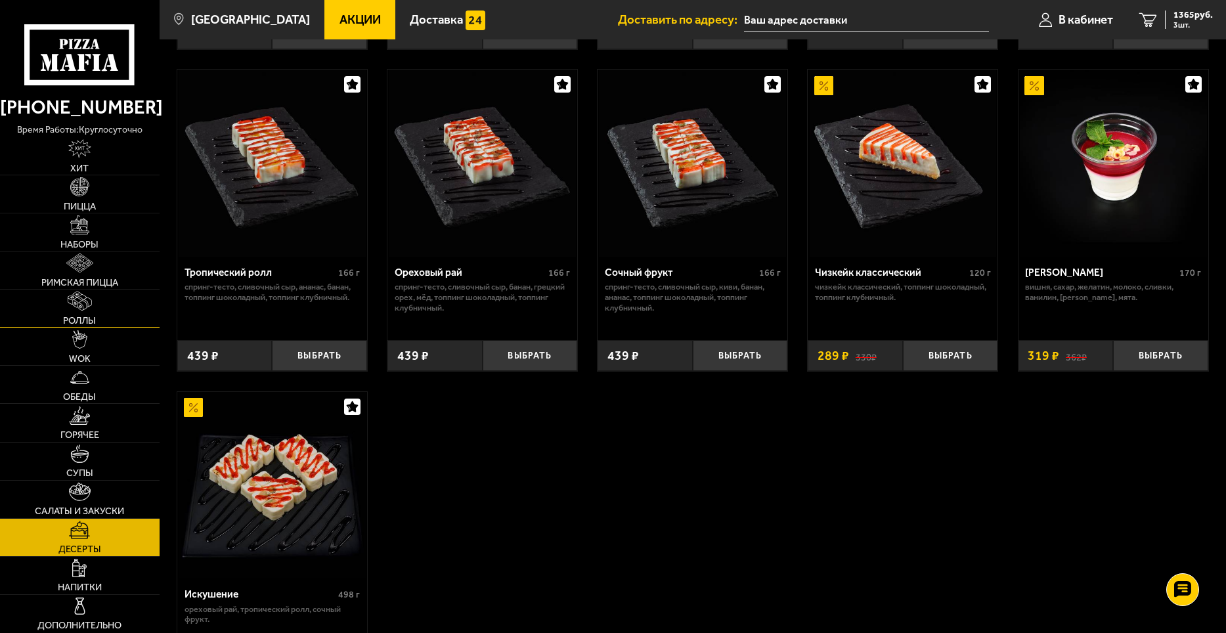
scroll to position [169, 0]
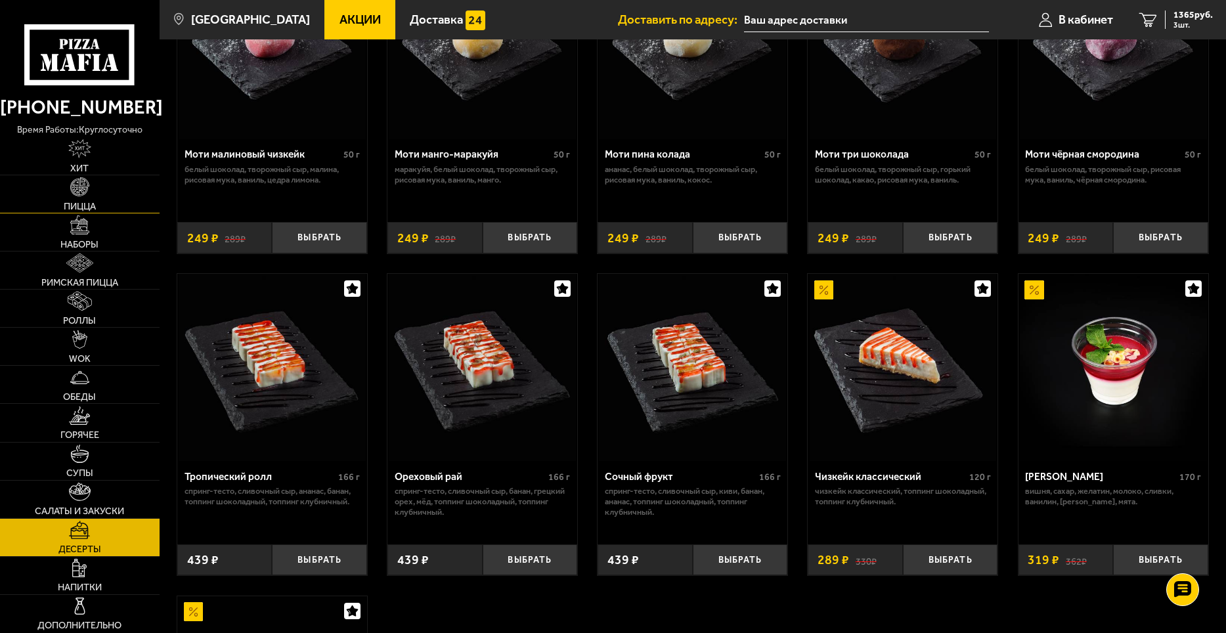
click at [93, 193] on link "Пицца" at bounding box center [80, 193] width 160 height 37
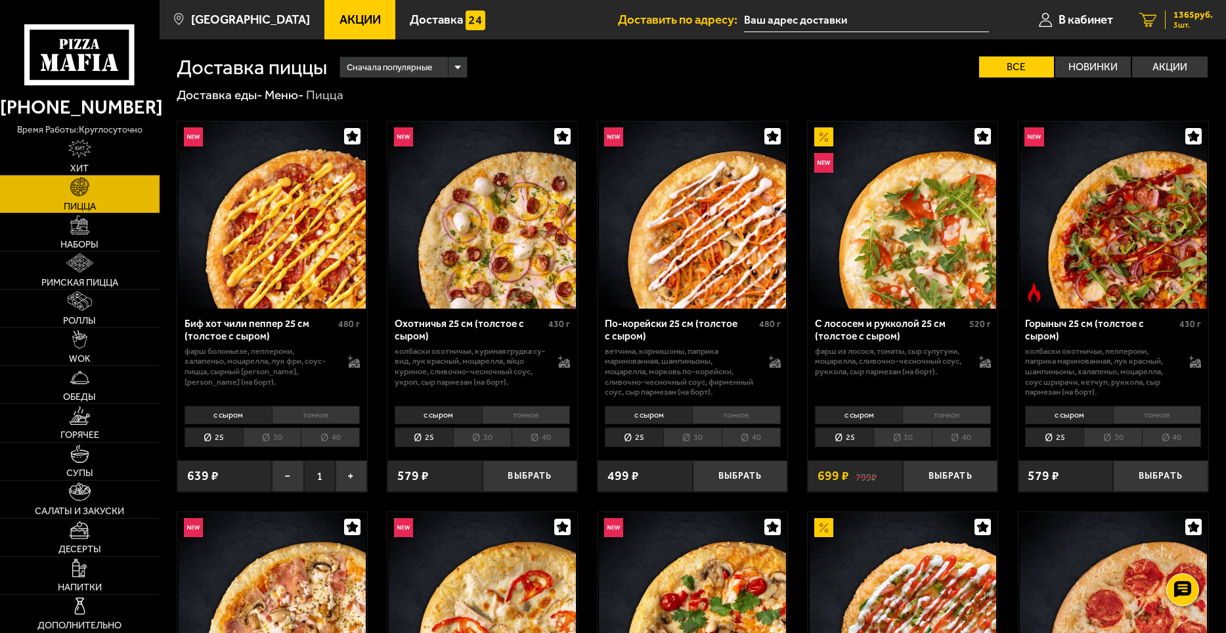
click at [1178, 5] on link "3 1365 руб. 3 шт." at bounding box center [1176, 19] width 100 height 39
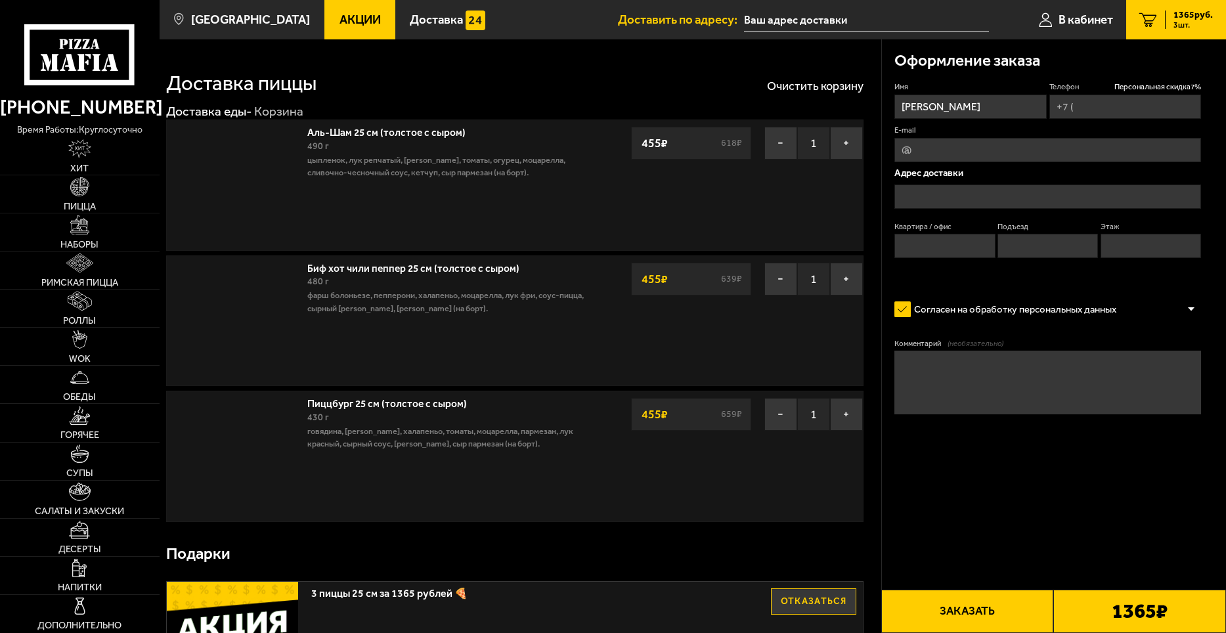
type input "[PHONE_NUMBER]"
type input "[STREET_ADDRESS]"
type input "302"
type input "4"
type input "13"
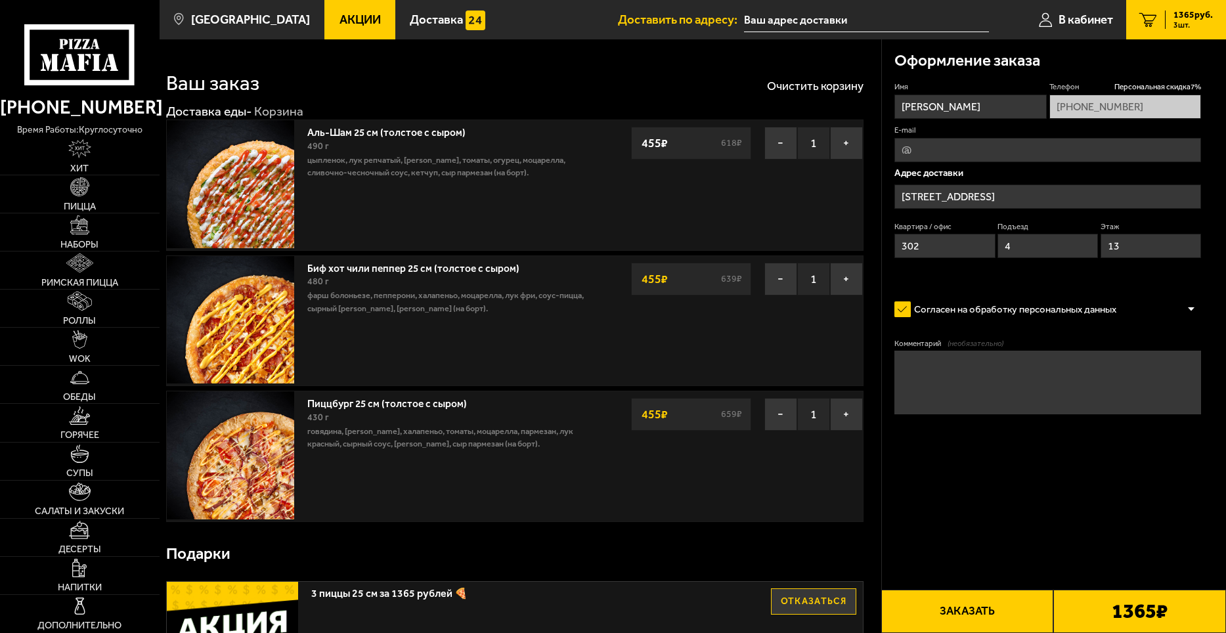
click at [959, 610] on button "Заказать" at bounding box center [967, 611] width 173 height 43
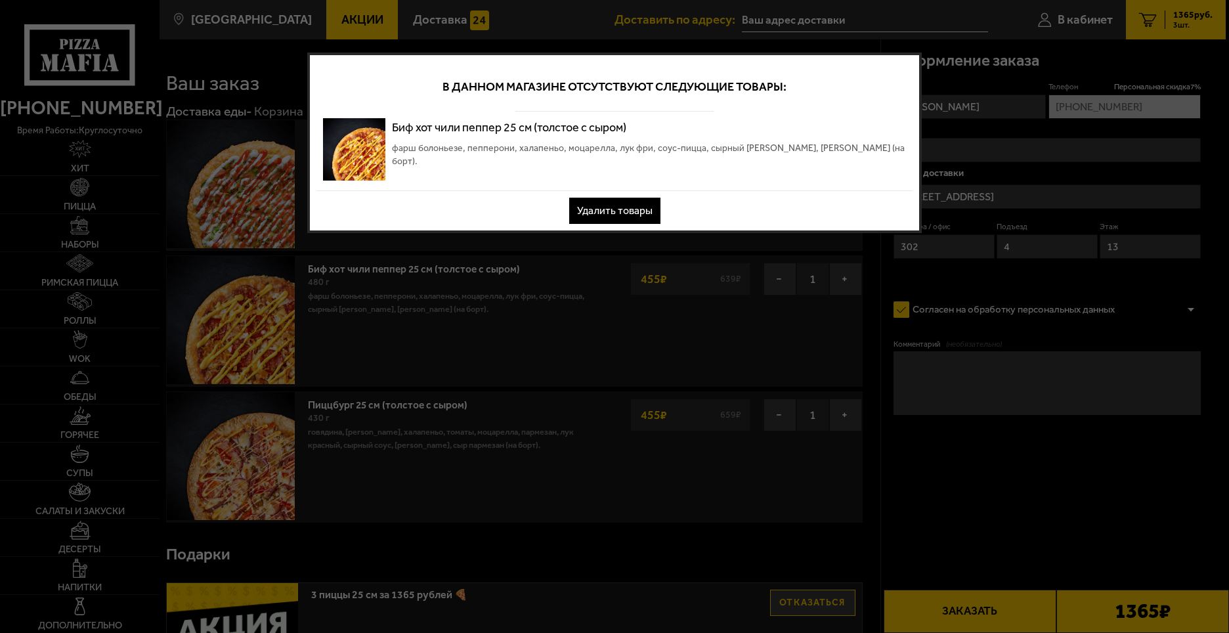
click at [625, 207] on button "Удалить товары" at bounding box center [614, 211] width 91 height 26
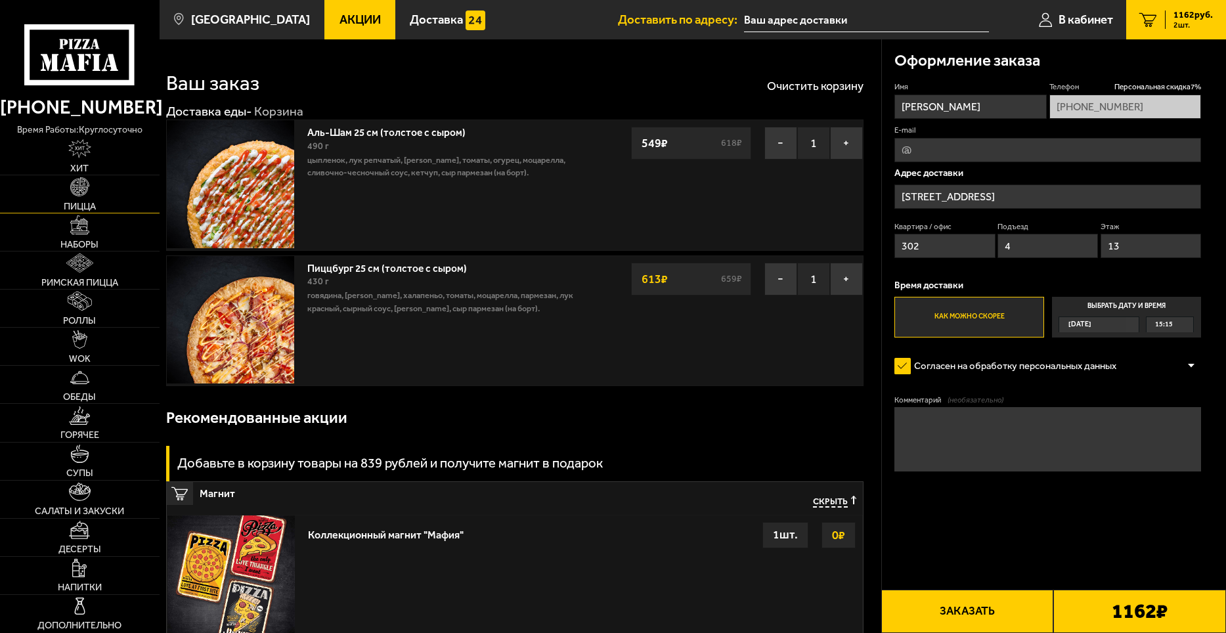
click at [98, 188] on link "Пицца" at bounding box center [80, 193] width 160 height 37
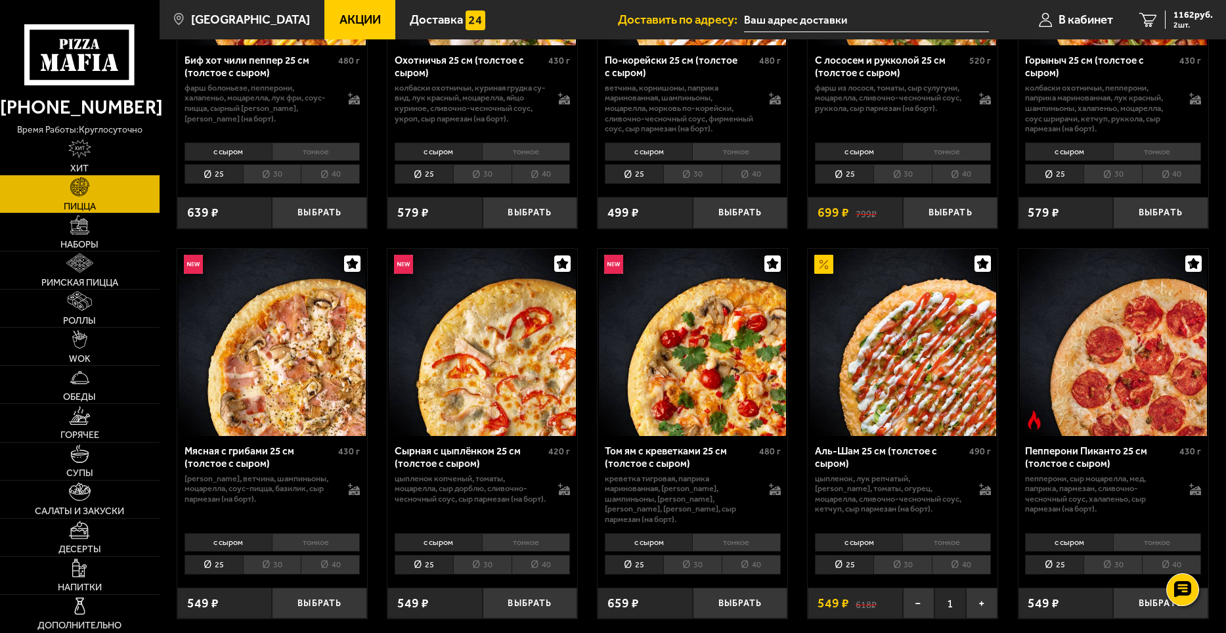
scroll to position [328, 0]
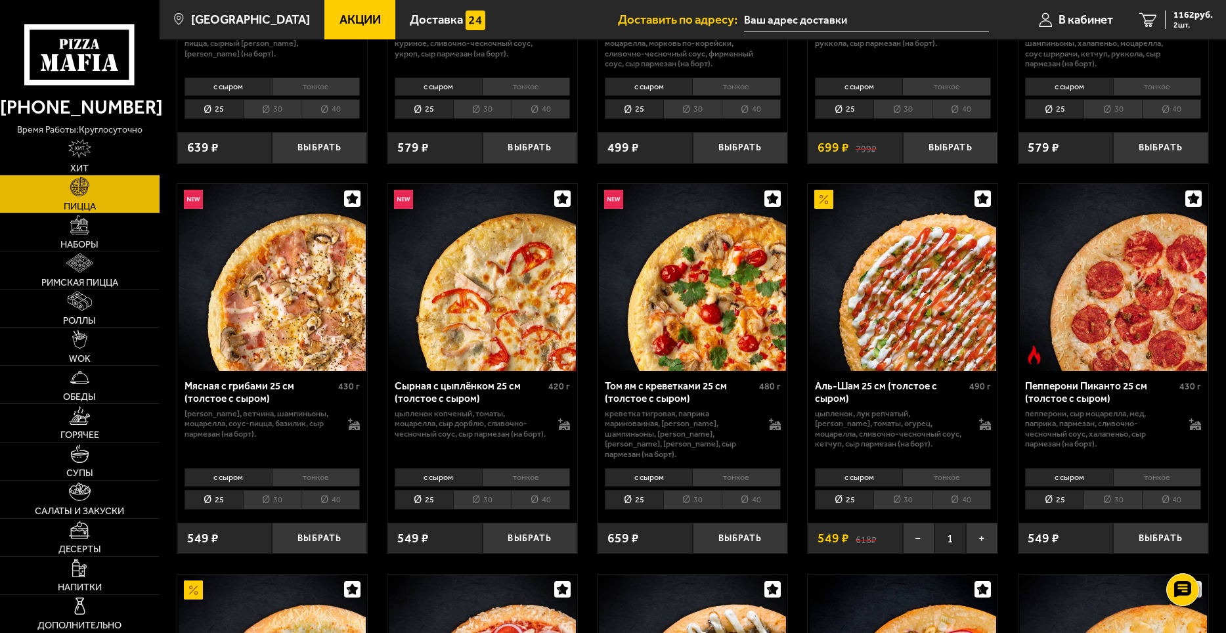
click at [517, 469] on li "тонкое" at bounding box center [526, 477] width 88 height 18
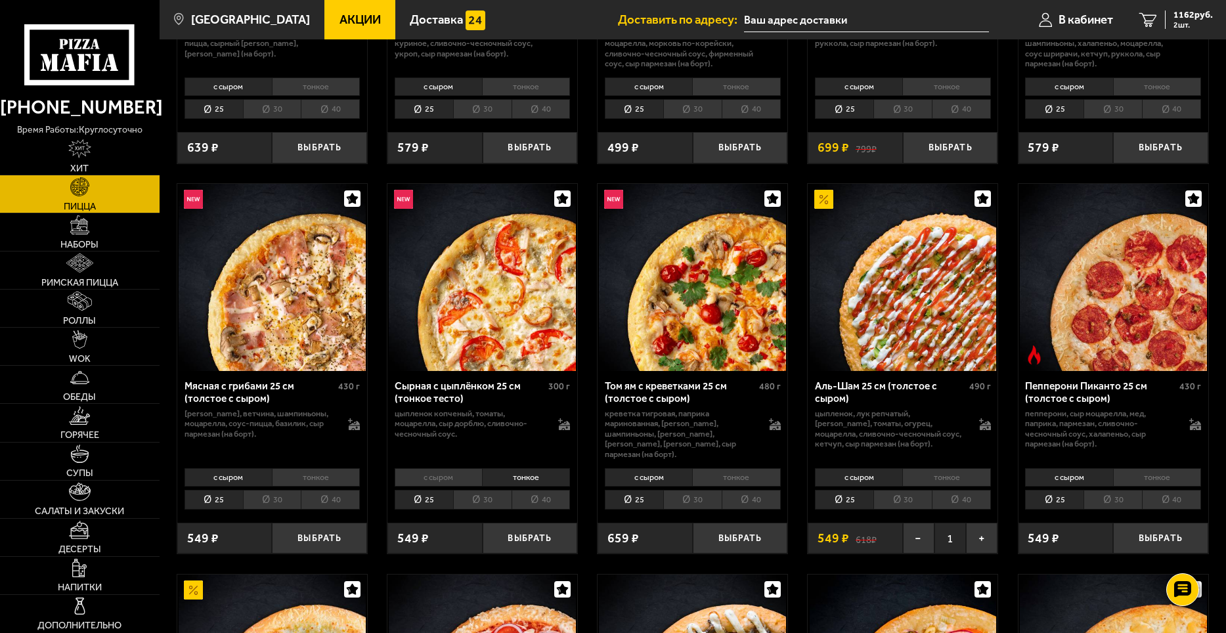
click at [467, 468] on li "с сыром" at bounding box center [438, 477] width 87 height 18
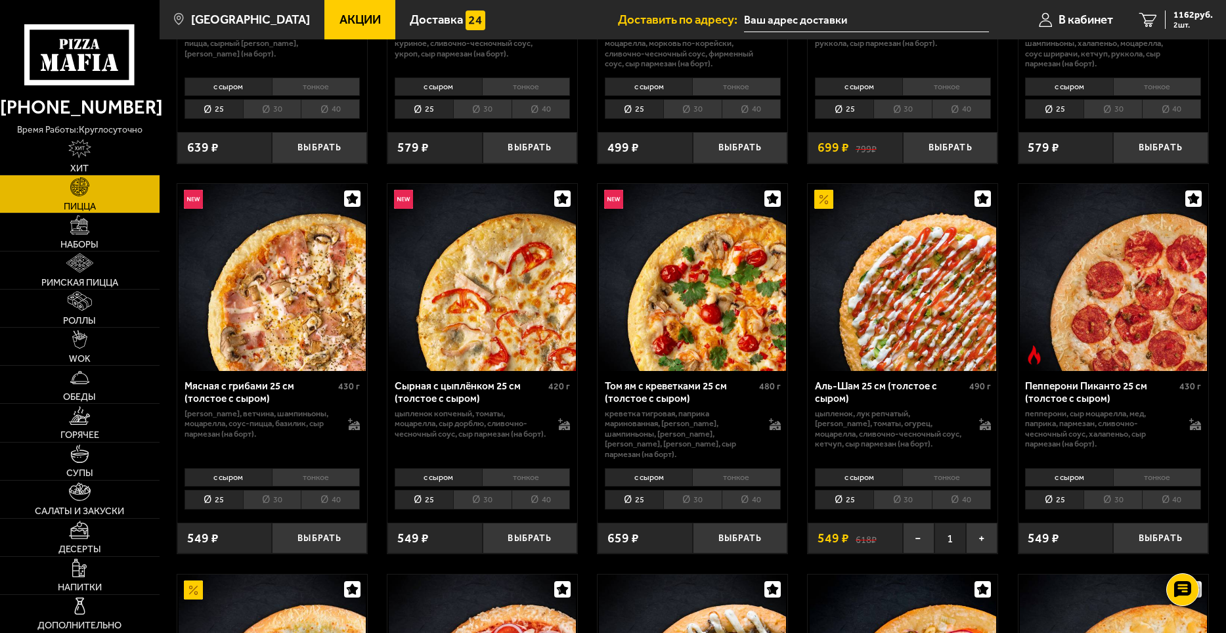
click at [508, 468] on li "тонкое" at bounding box center [526, 477] width 88 height 18
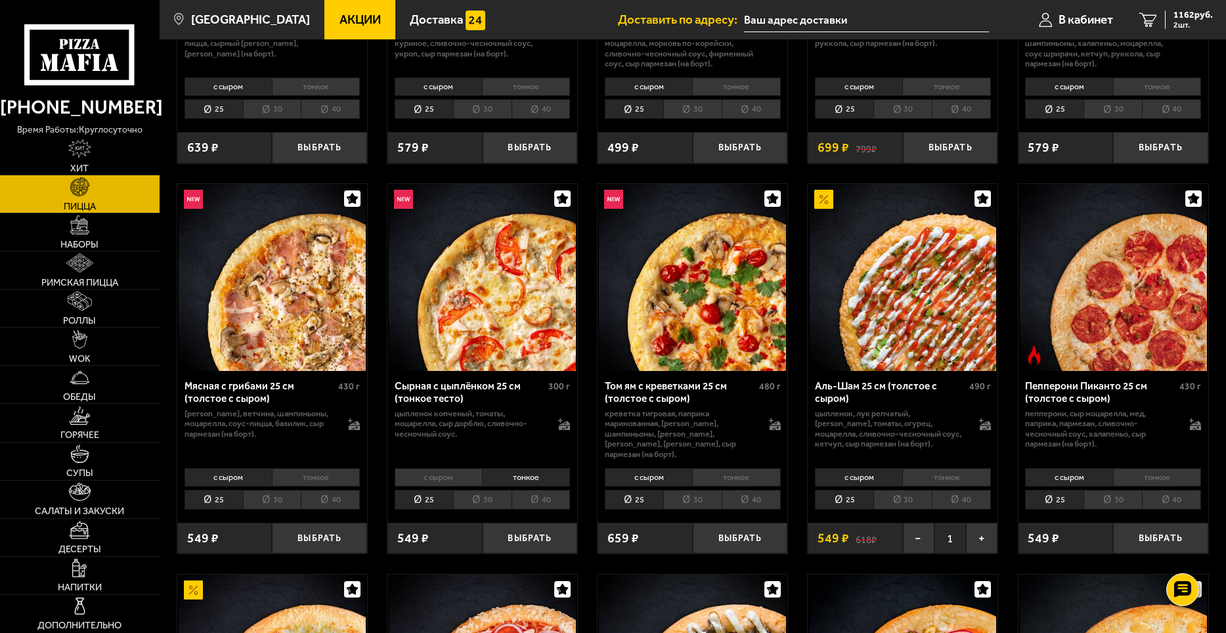
click at [459, 470] on li "с сыром" at bounding box center [438, 477] width 87 height 18
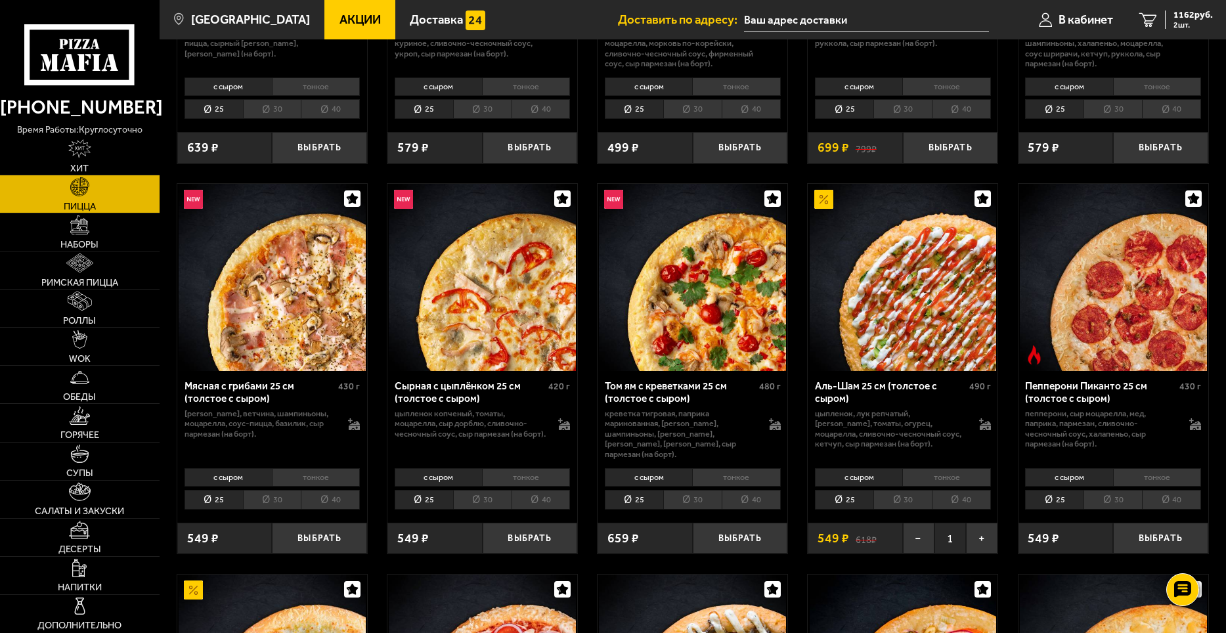
click at [547, 468] on li "тонкое" at bounding box center [526, 477] width 88 height 18
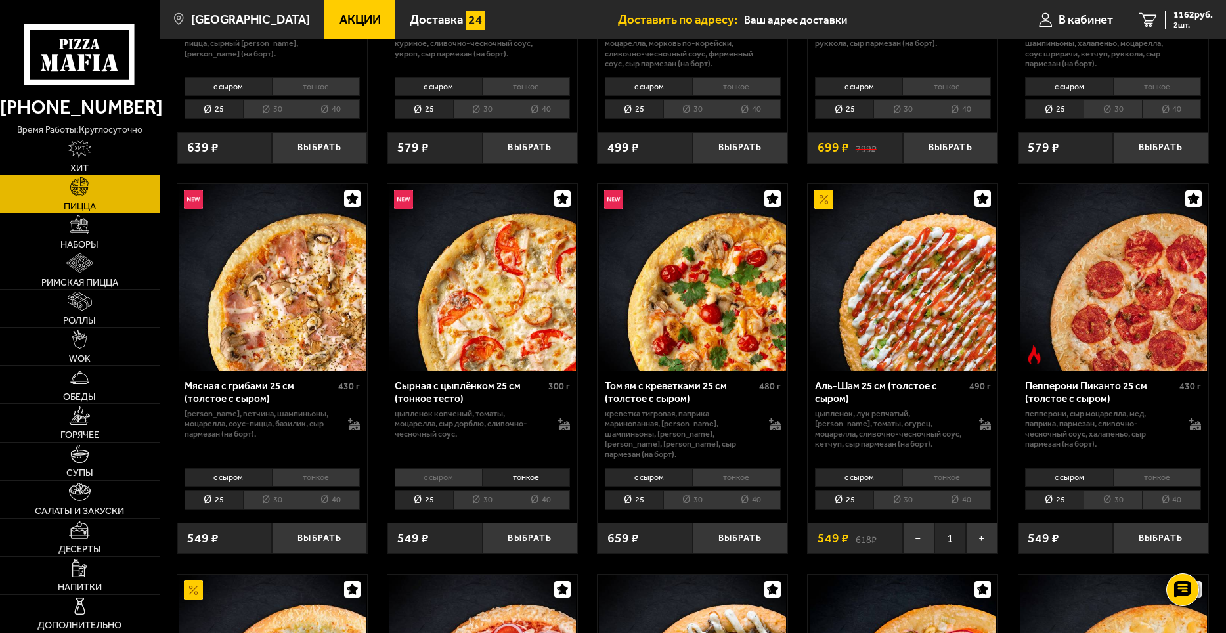
click at [471, 469] on li "с сыром" at bounding box center [438, 477] width 87 height 18
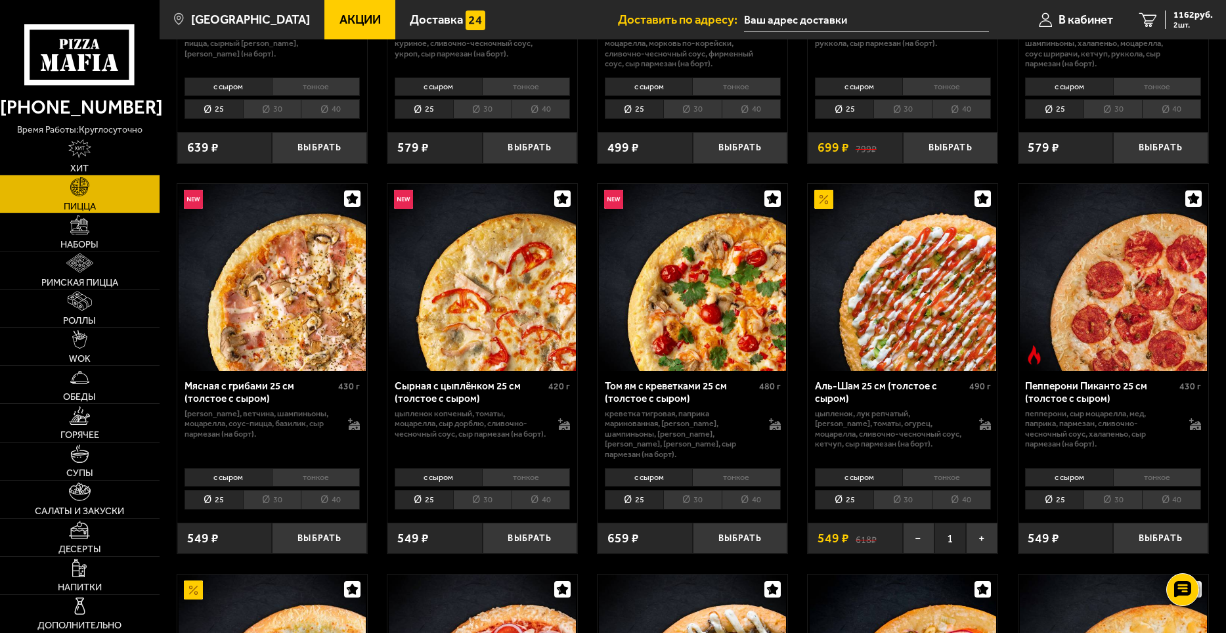
click at [526, 468] on li "тонкое" at bounding box center [526, 477] width 88 height 18
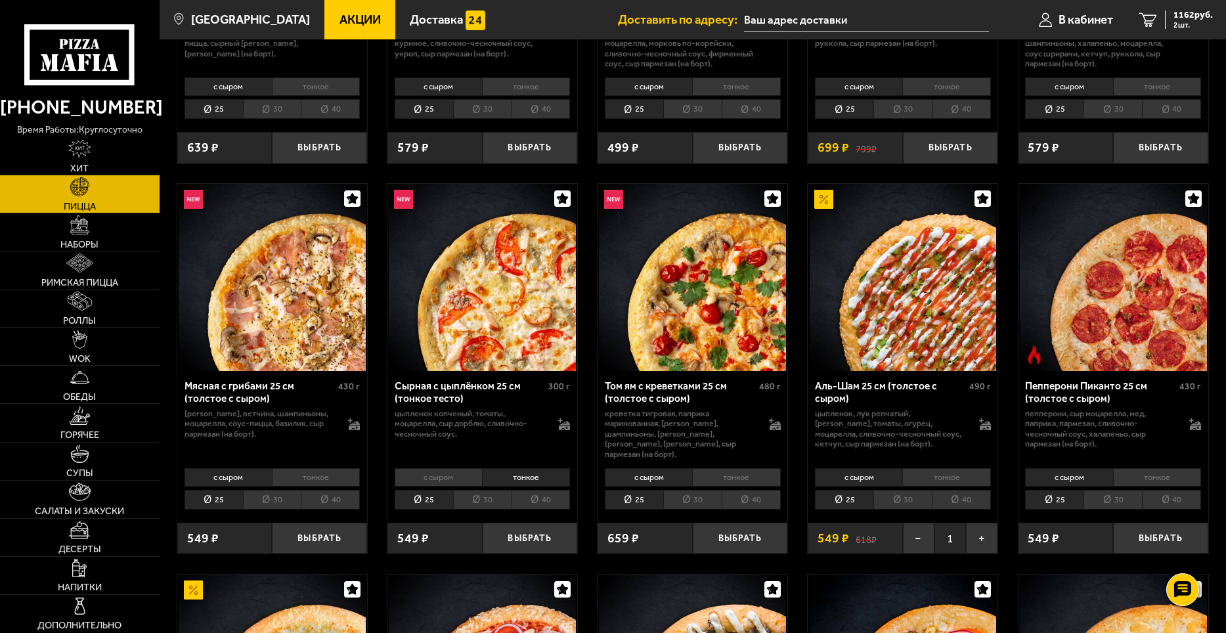
click at [458, 471] on li "с сыром" at bounding box center [438, 477] width 87 height 18
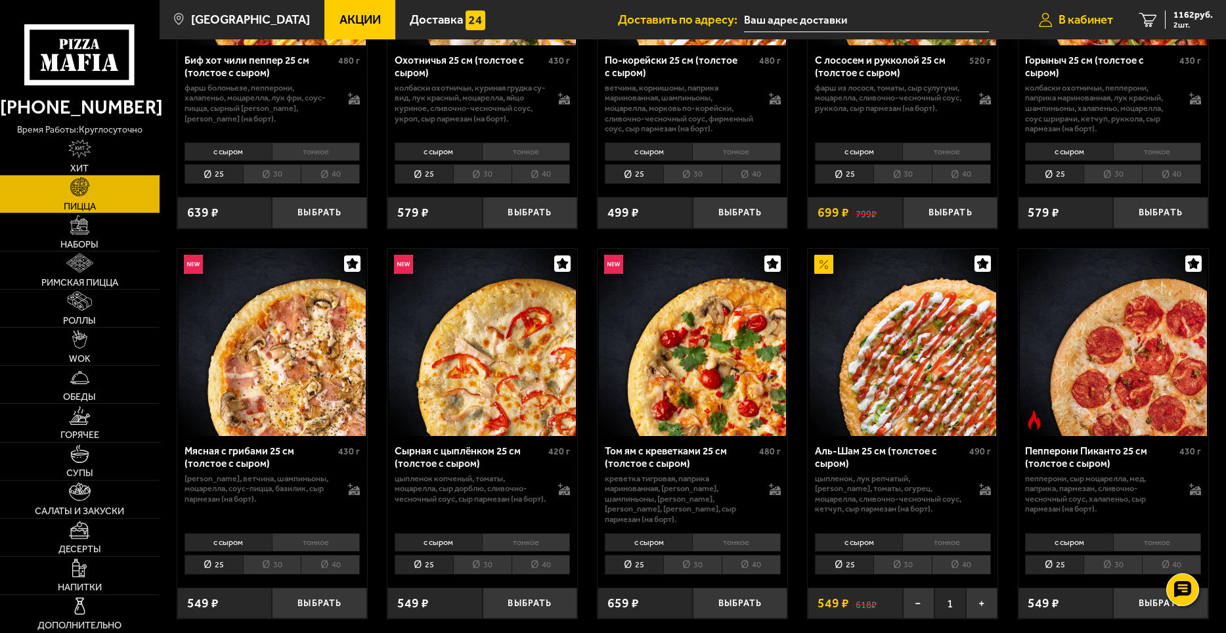
scroll to position [263, 0]
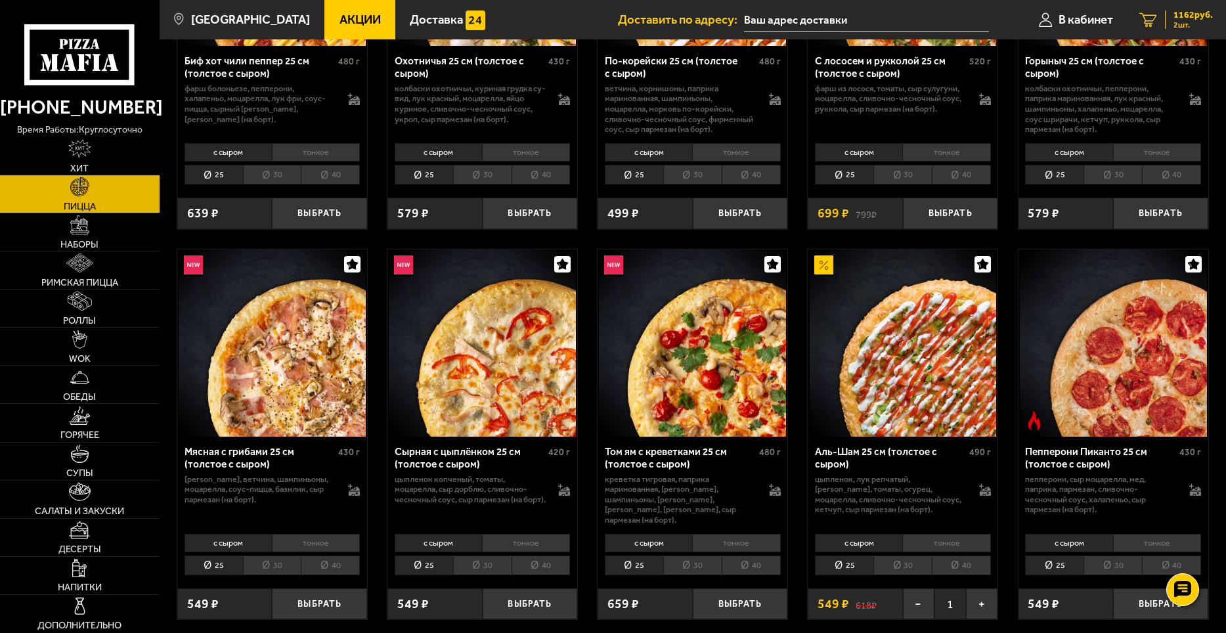
click at [1181, 21] on span "2 шт." at bounding box center [1192, 25] width 39 height 8
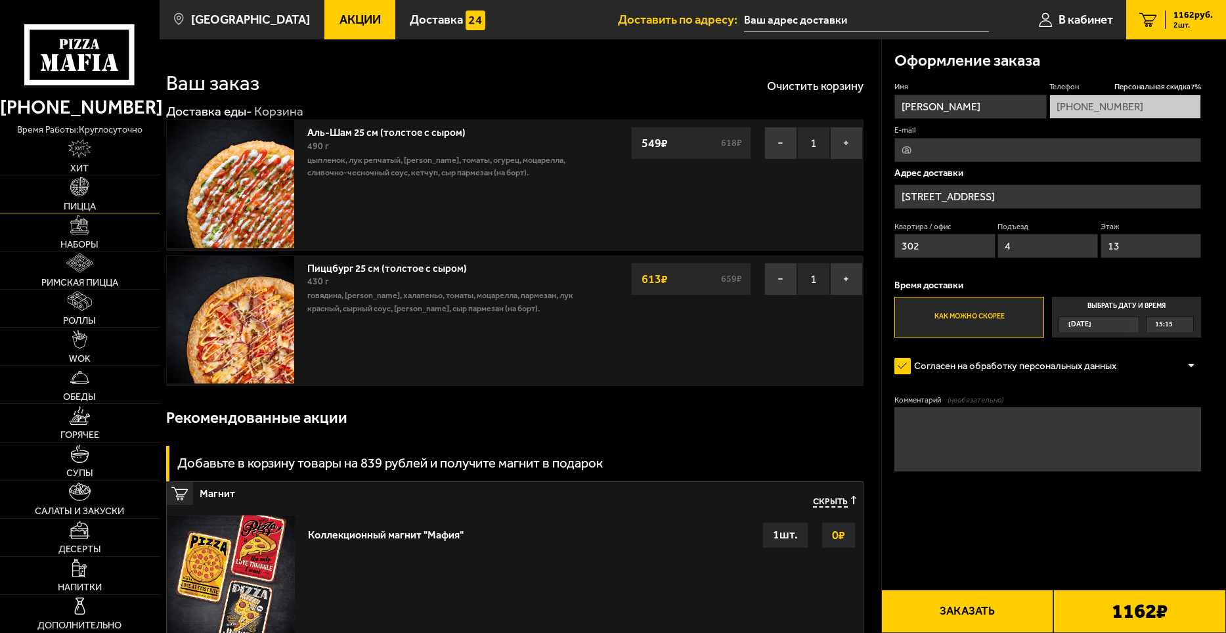
click at [83, 199] on link "Пицца" at bounding box center [80, 193] width 160 height 37
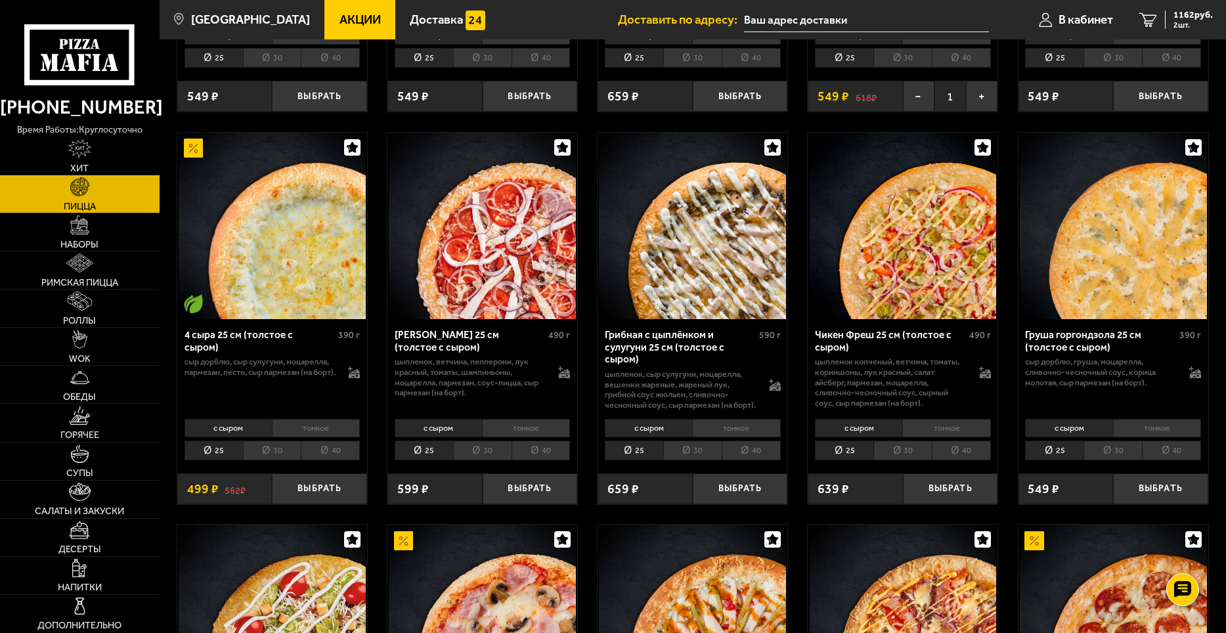
scroll to position [788, 0]
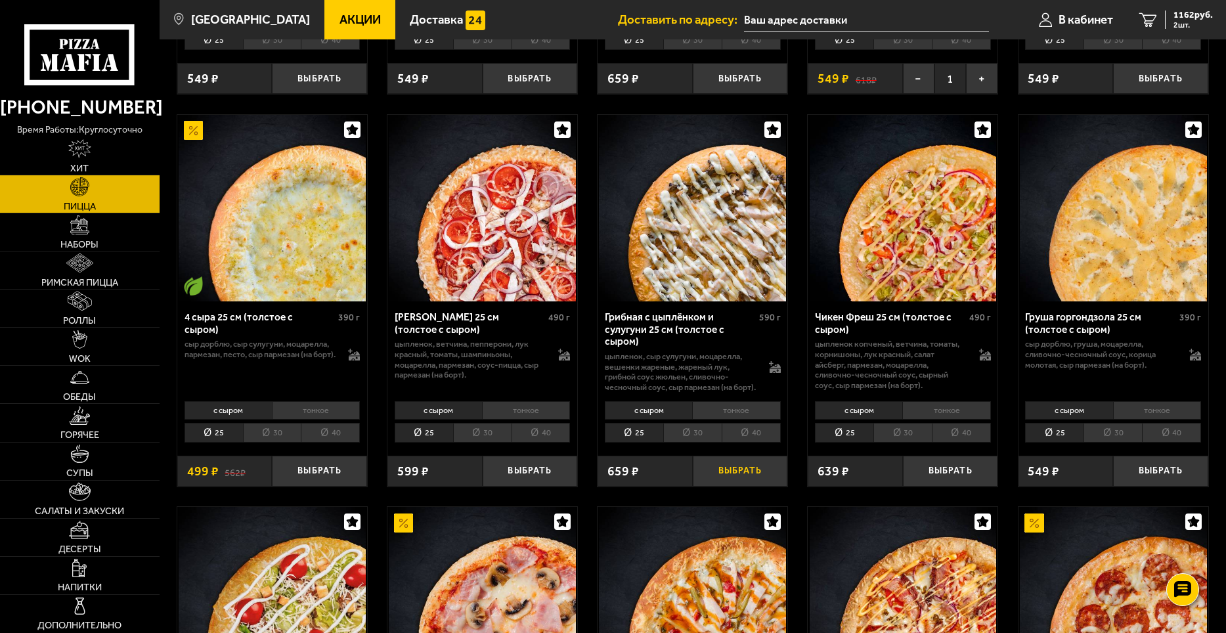
click at [725, 476] on button "Выбрать" at bounding box center [740, 472] width 95 height 32
click at [1177, 17] on span "1365 руб." at bounding box center [1192, 15] width 39 height 9
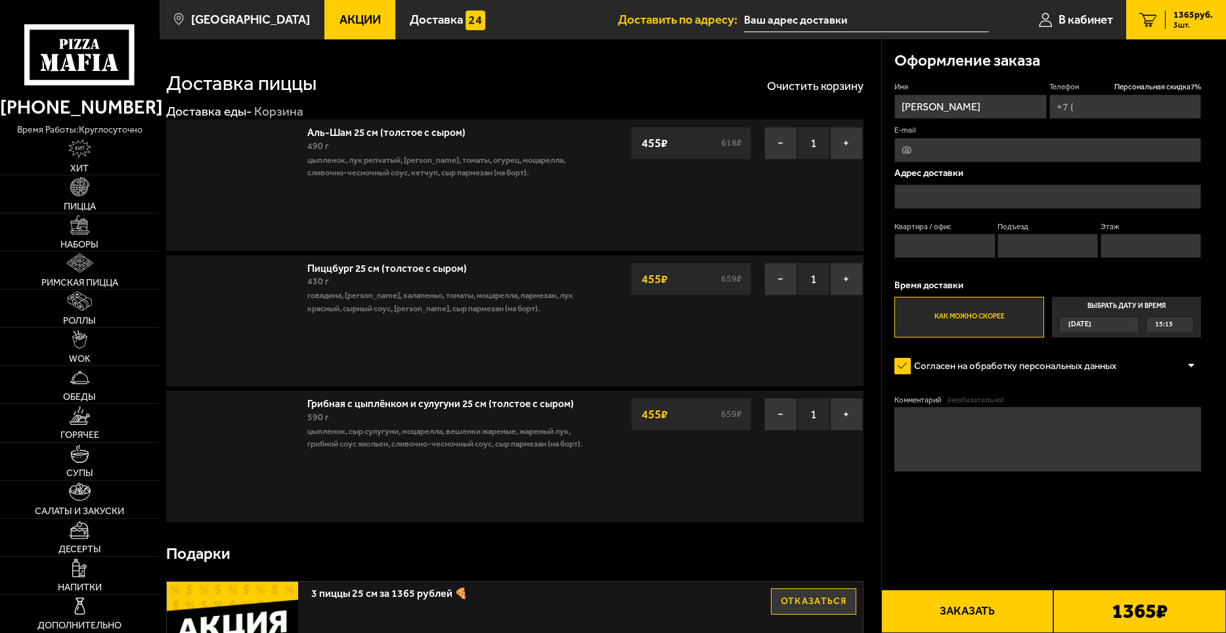
type input "[PHONE_NUMBER]"
type input "[STREET_ADDRESS]"
type input "302"
type input "4"
type input "13"
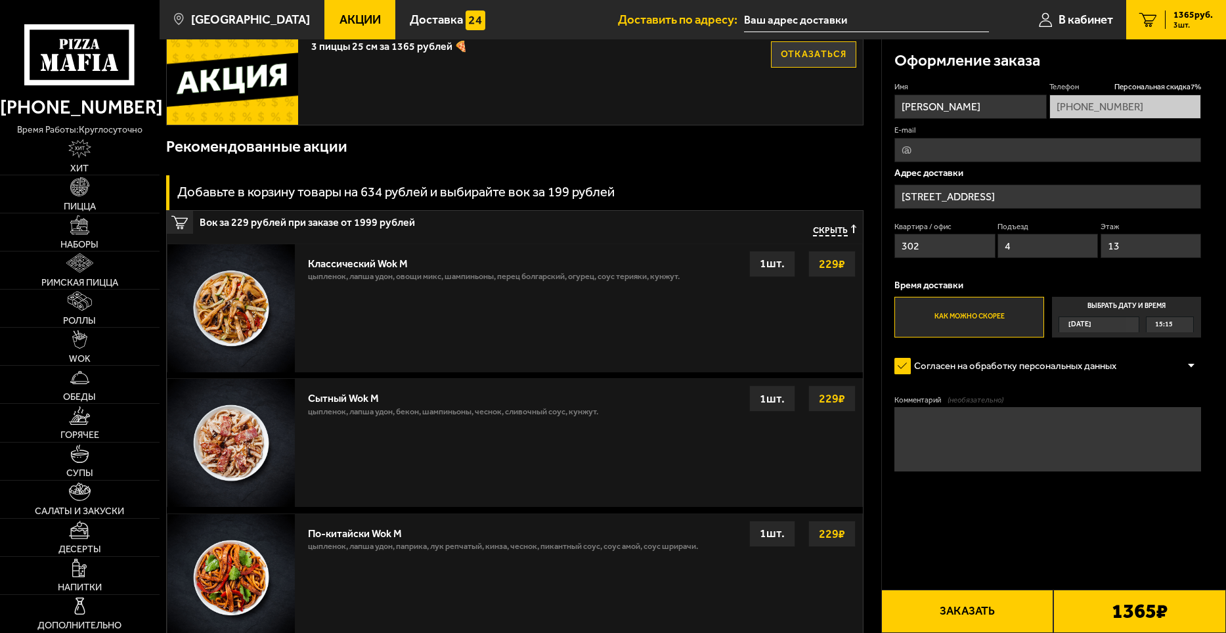
scroll to position [657, 0]
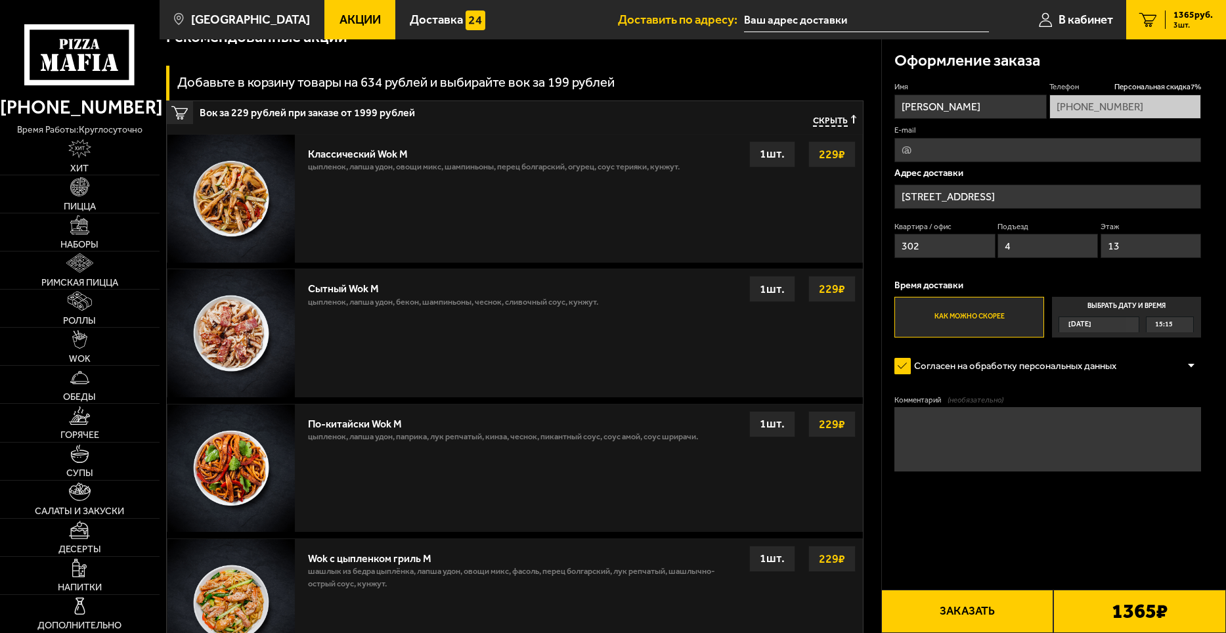
click at [1173, 332] on div "15:15" at bounding box center [1169, 324] width 47 height 14
click at [0, 0] on input "Выбрать дату и время [DATE] 15:15" at bounding box center [0, 0] width 0 height 0
click at [1173, 326] on div "15:15" at bounding box center [1169, 324] width 47 height 14
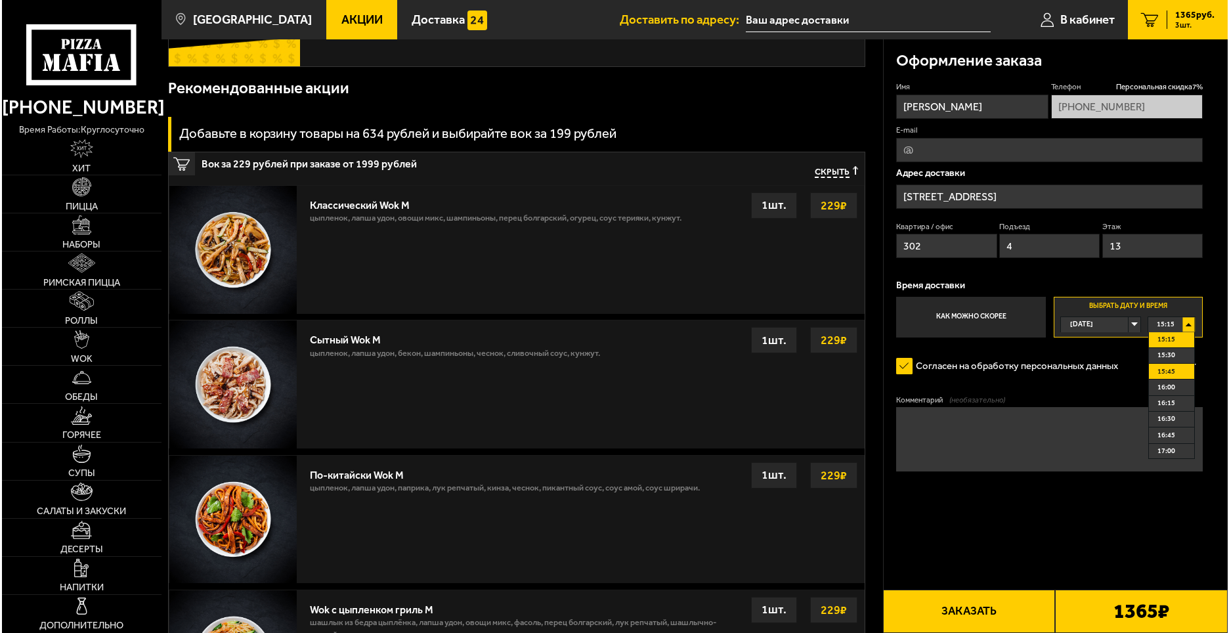
scroll to position [525, 0]
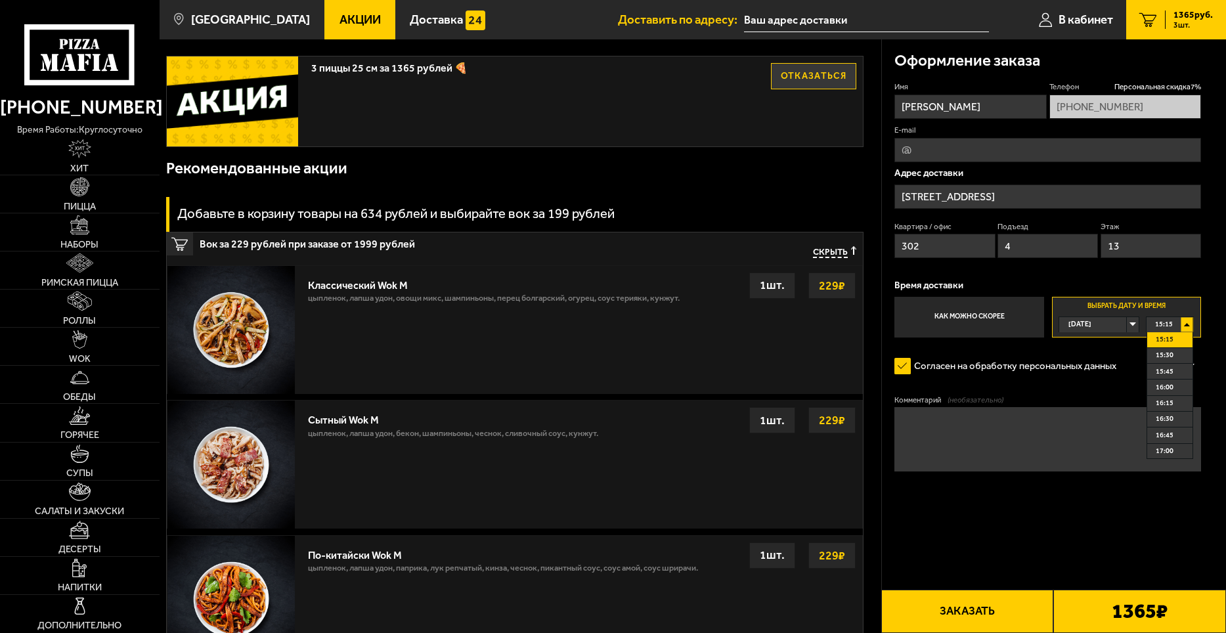
click at [1015, 617] on button "Заказать" at bounding box center [967, 611] width 173 height 43
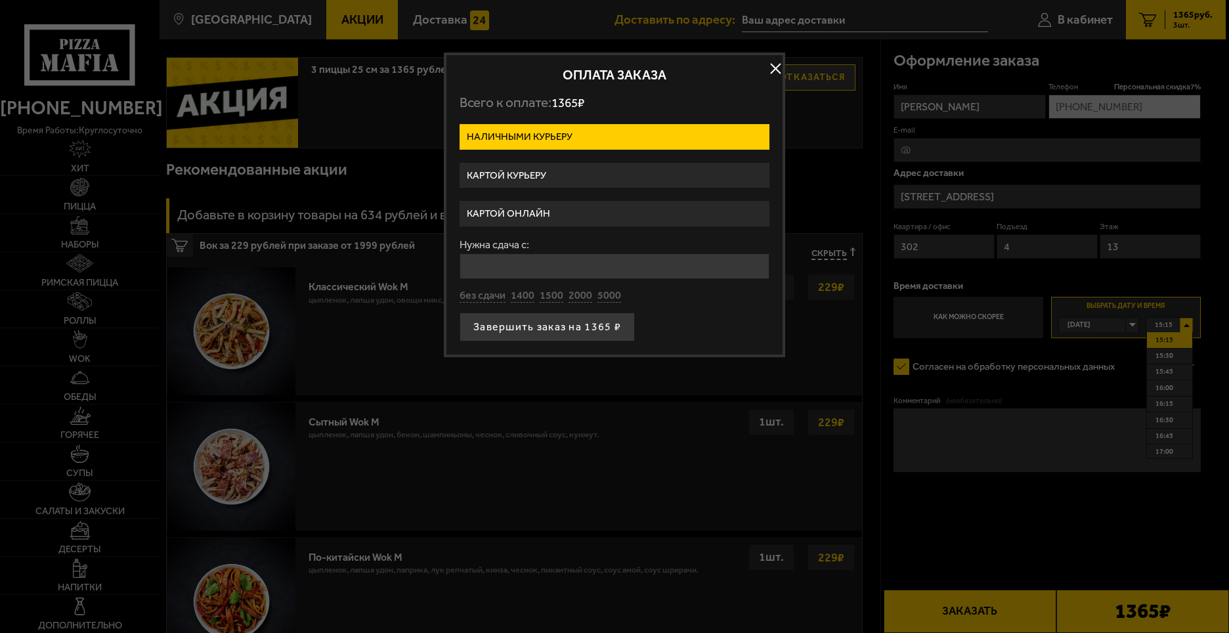
click at [562, 218] on label "Картой онлайн" at bounding box center [615, 214] width 310 height 26
click at [0, 0] on input "Картой онлайн" at bounding box center [0, 0] width 0 height 0
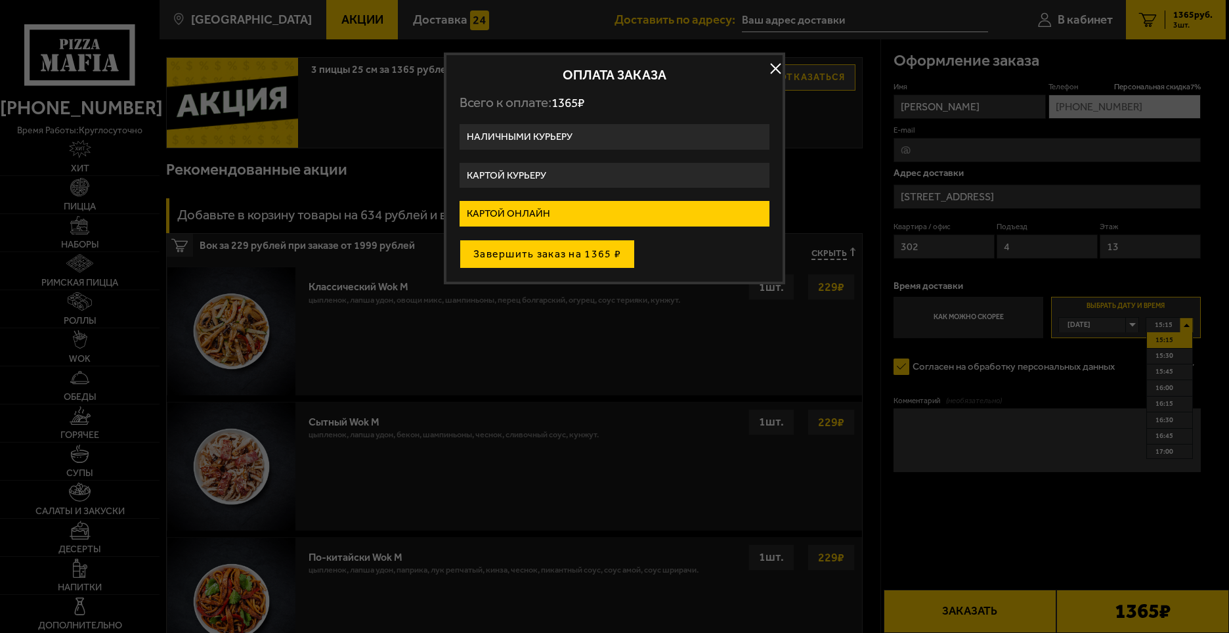
click at [565, 257] on button "Завершить заказ на 1365 ₽" at bounding box center [547, 254] width 175 height 29
